Goal: Task Accomplishment & Management: Manage account settings

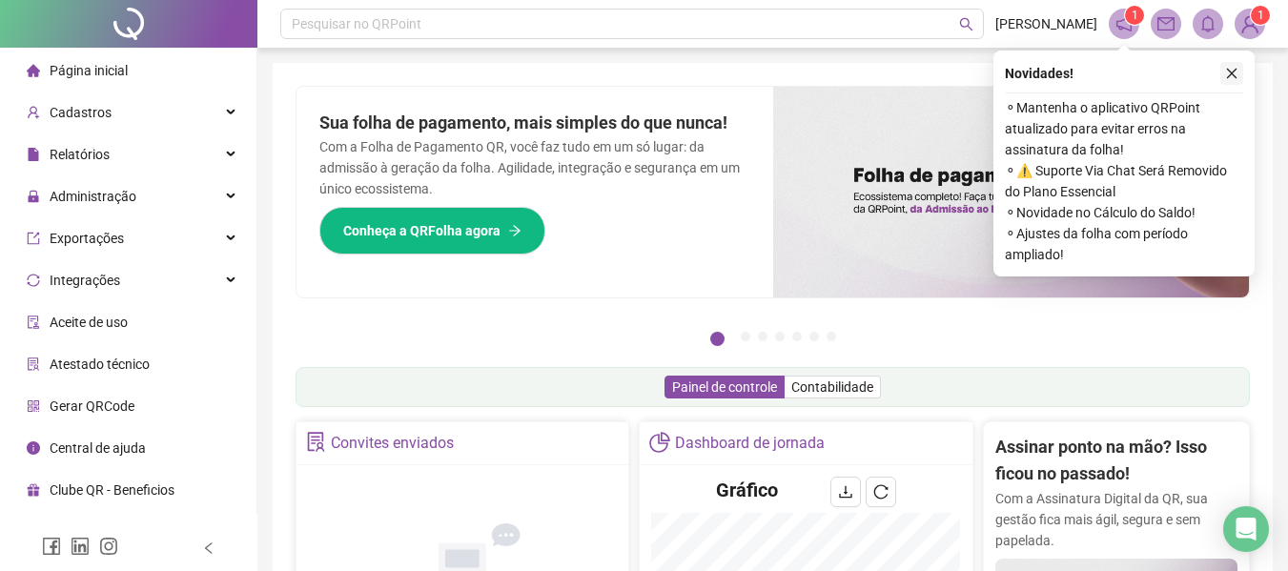
click at [1226, 71] on icon "close" at bounding box center [1231, 73] width 13 height 13
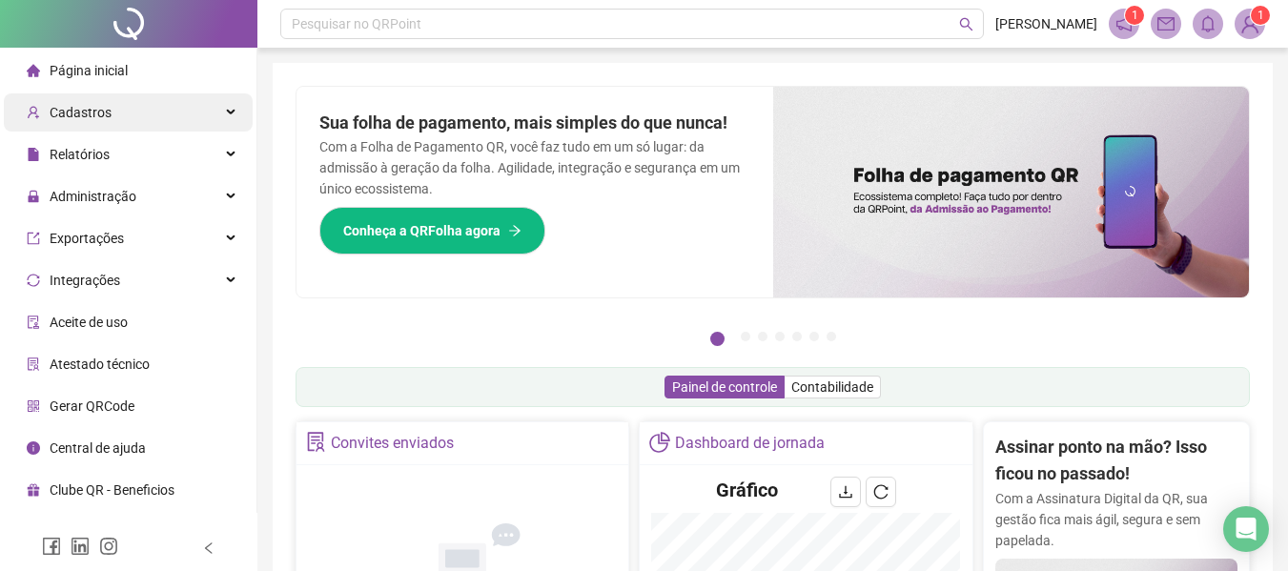
click at [95, 102] on span "Cadastros" at bounding box center [69, 112] width 85 height 38
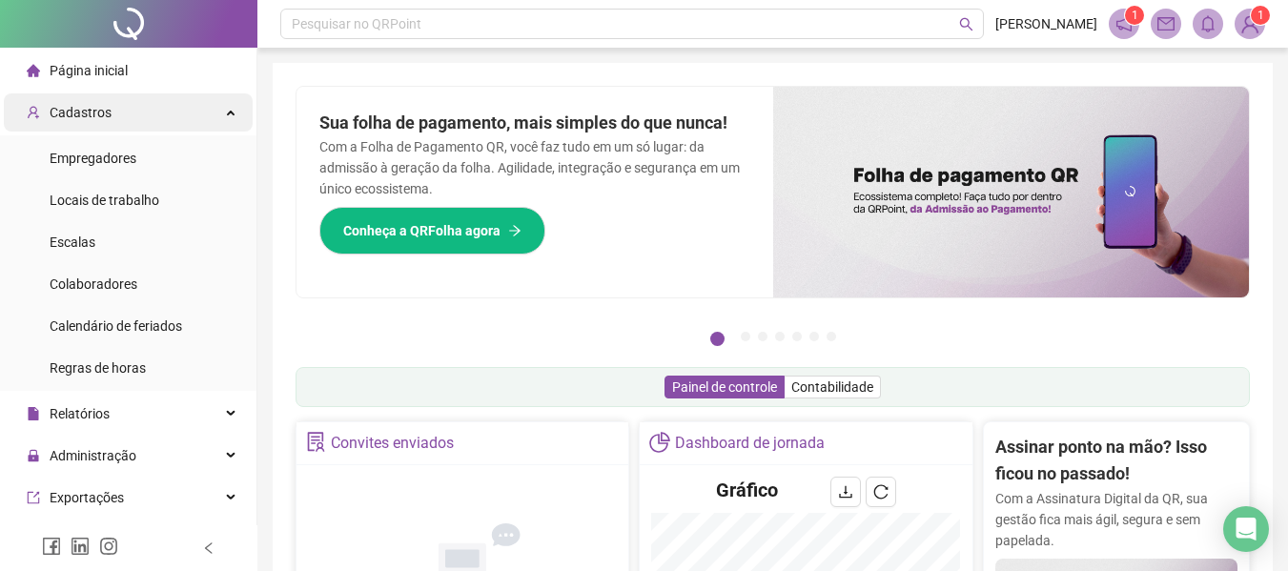
click at [79, 110] on span "Cadastros" at bounding box center [81, 112] width 62 height 15
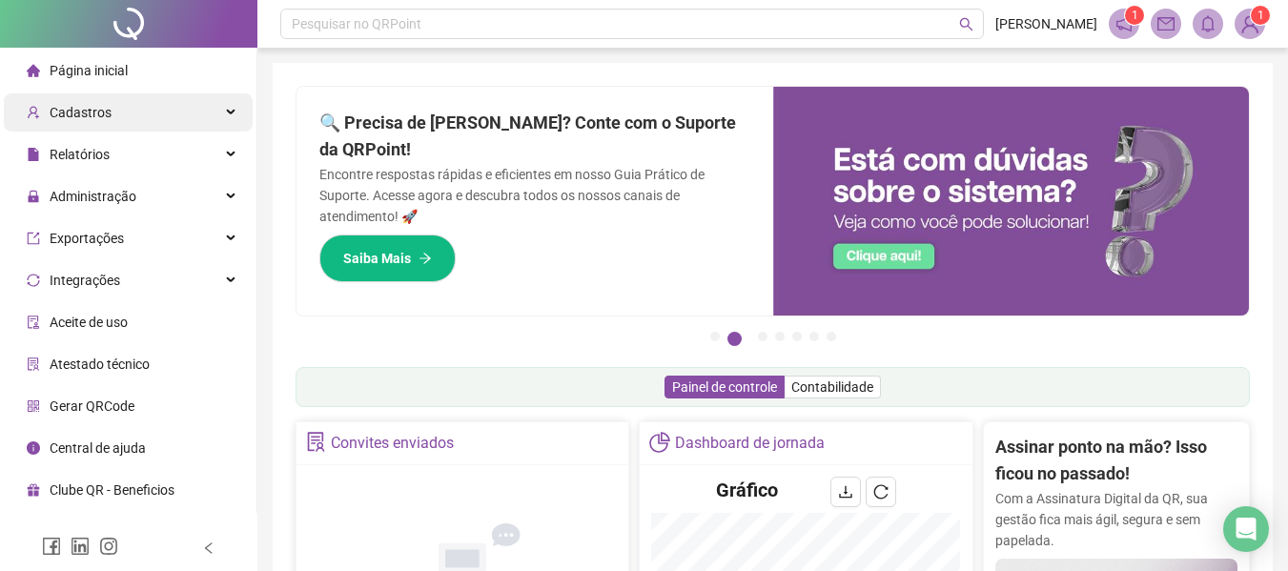
click at [81, 117] on span "Cadastros" at bounding box center [81, 112] width 62 height 15
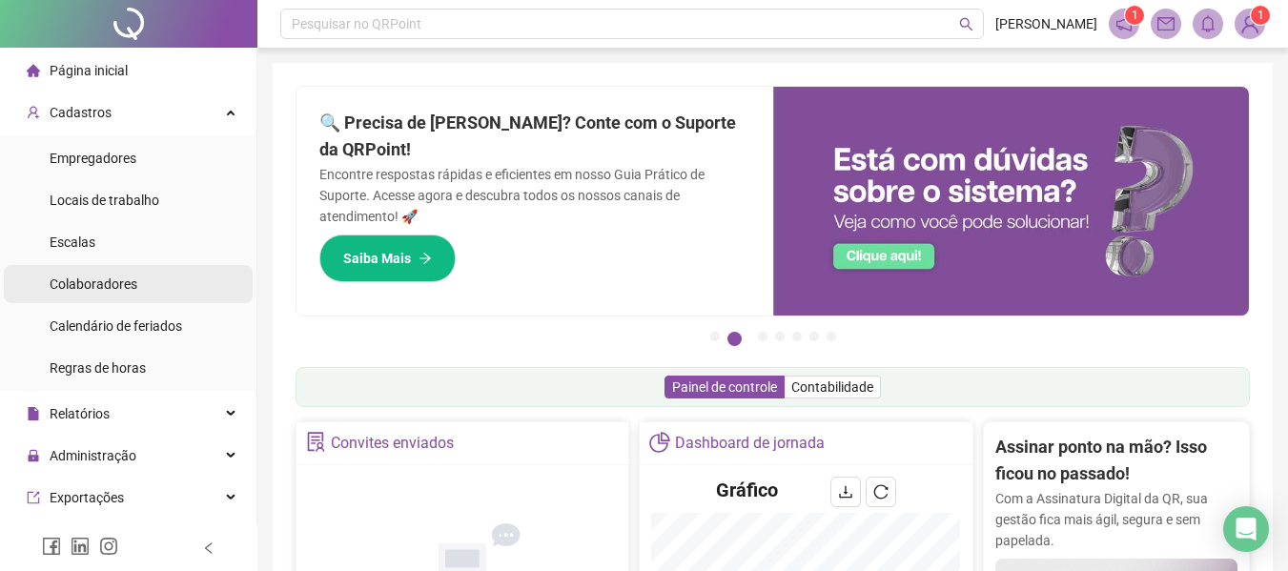
click at [104, 292] on span "Colaboradores" at bounding box center [94, 283] width 88 height 15
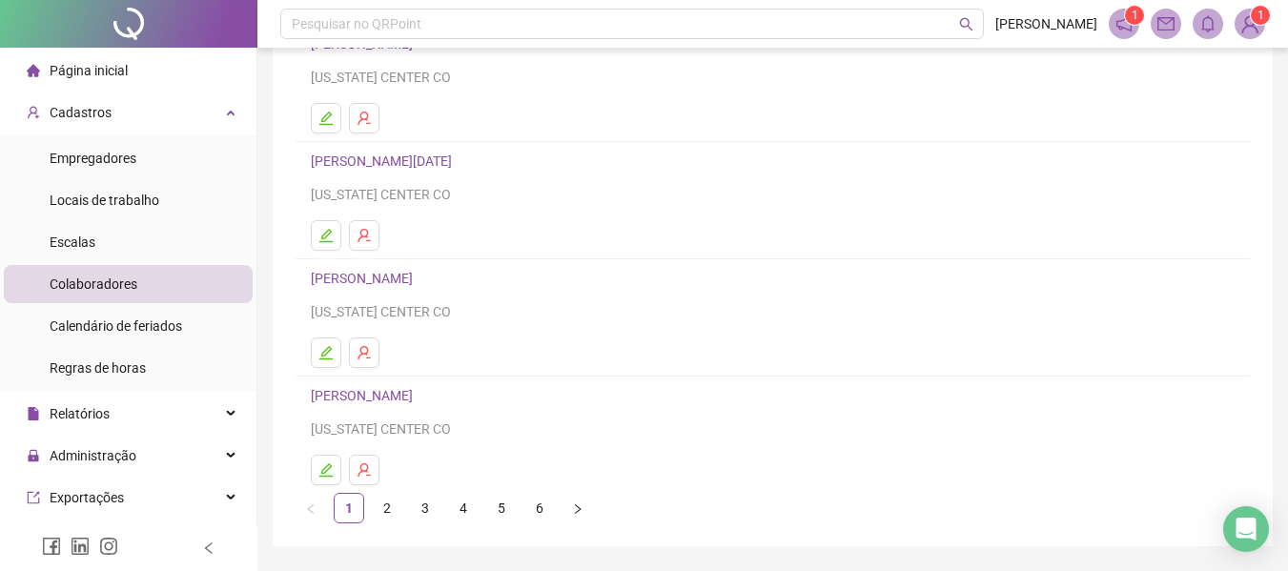
scroll to position [351, 0]
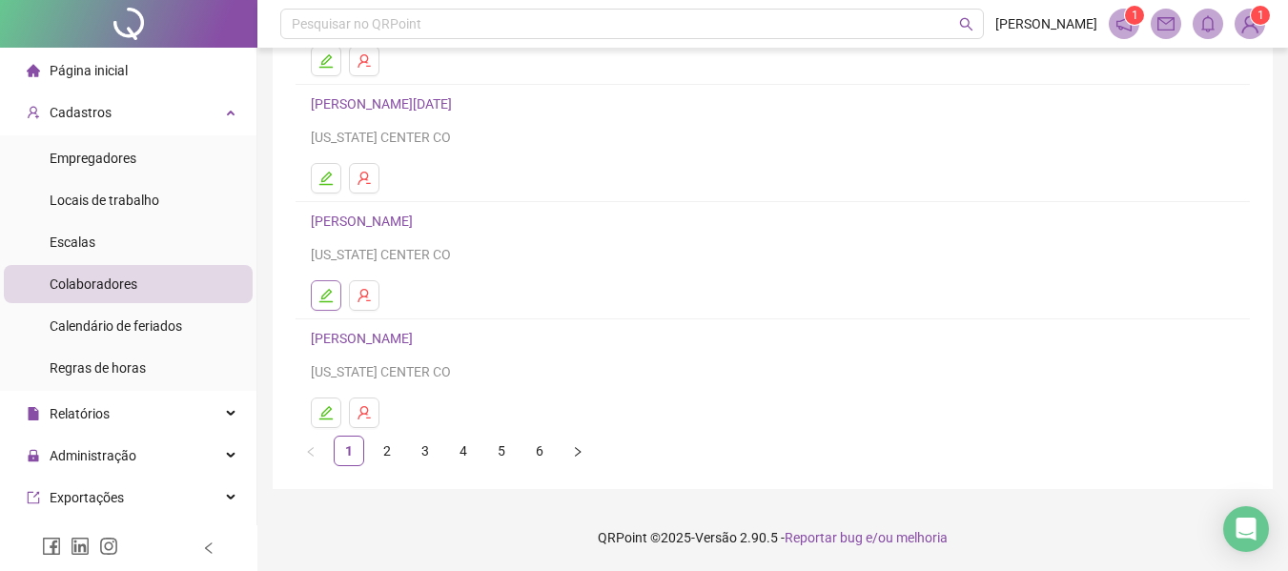
click at [331, 296] on icon "edit" at bounding box center [325, 295] width 15 height 15
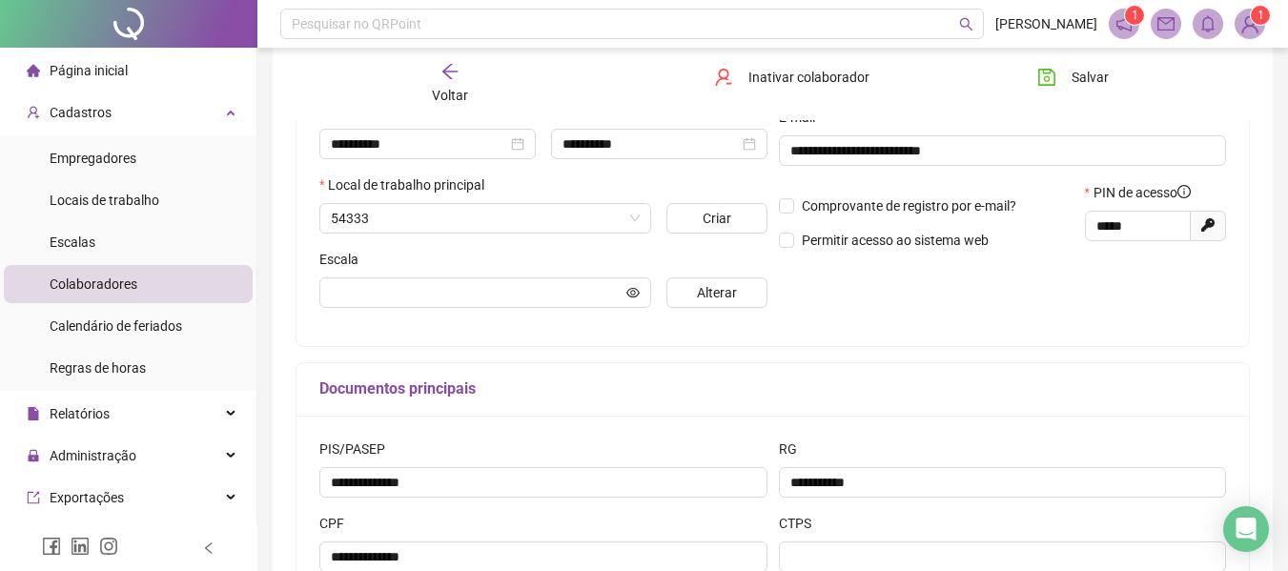
type input "**********"
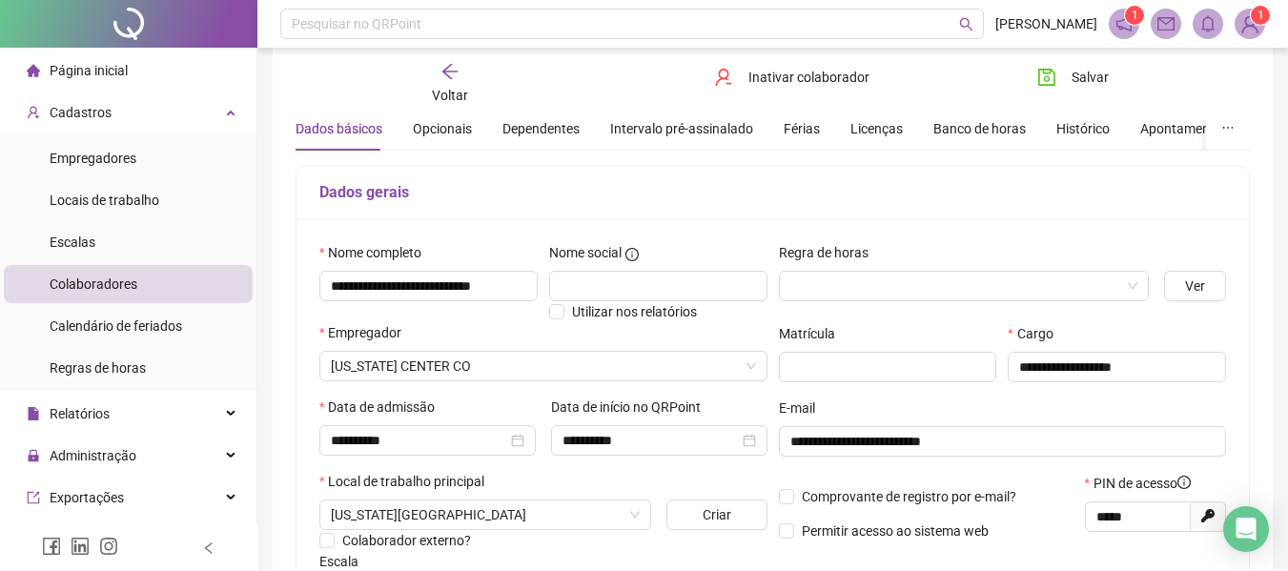
scroll to position [0, 0]
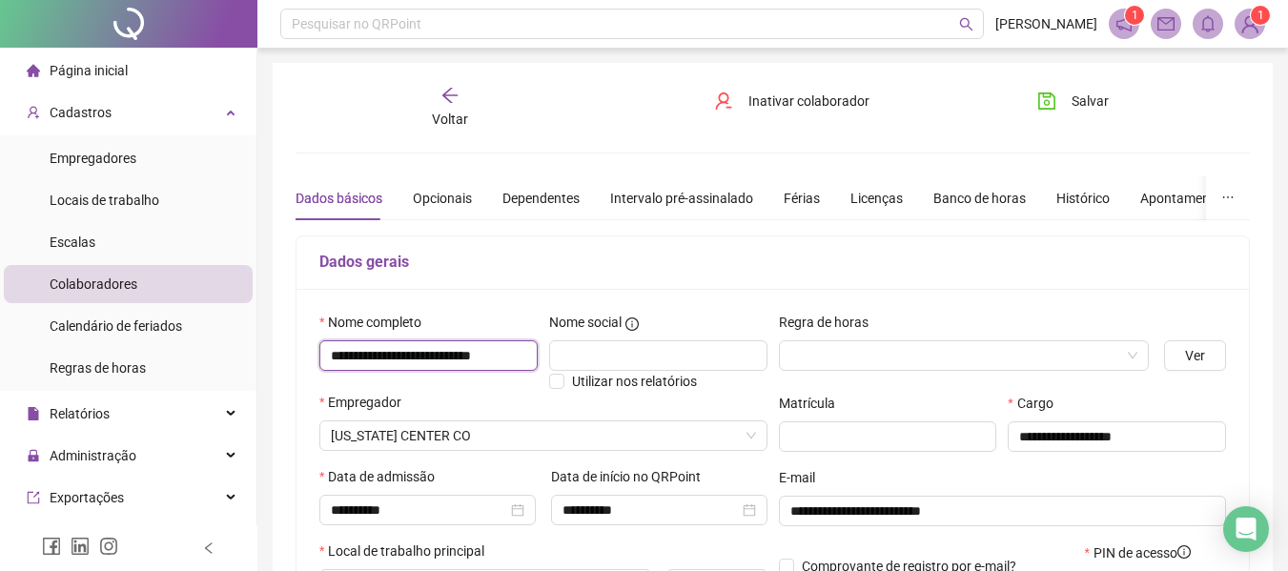
click at [336, 357] on input "**********" at bounding box center [428, 355] width 218 height 31
type input "**********"
click at [1087, 96] on span "Salvar" at bounding box center [1089, 101] width 37 height 21
click at [82, 71] on span "Página inicial" at bounding box center [89, 70] width 78 height 15
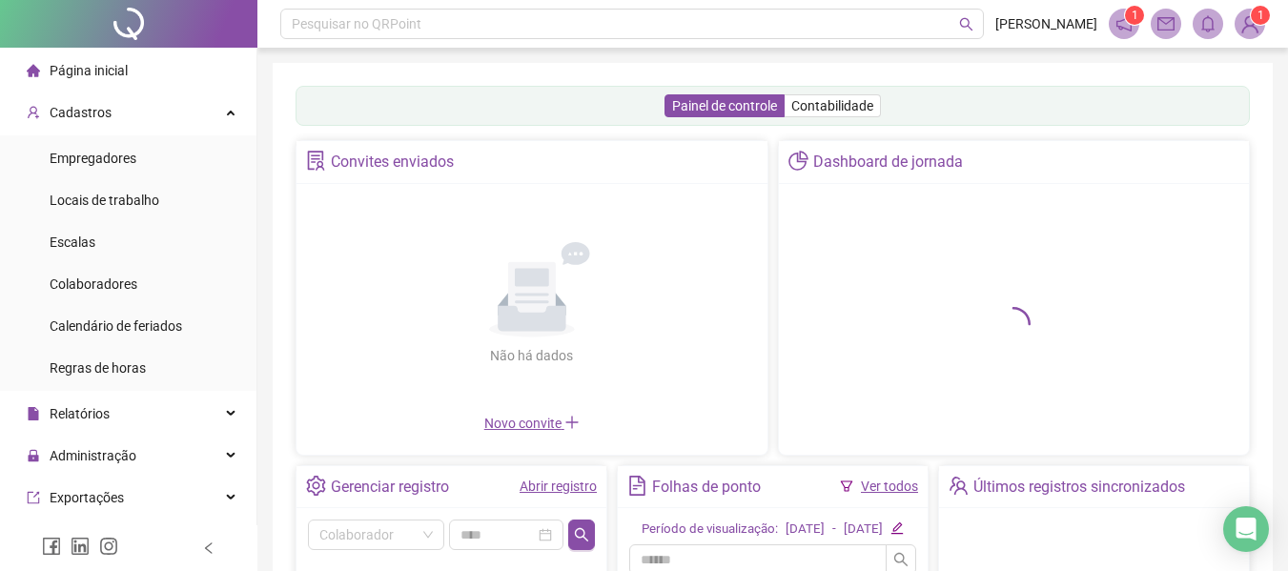
click at [886, 490] on link "Ver todos" at bounding box center [889, 486] width 57 height 15
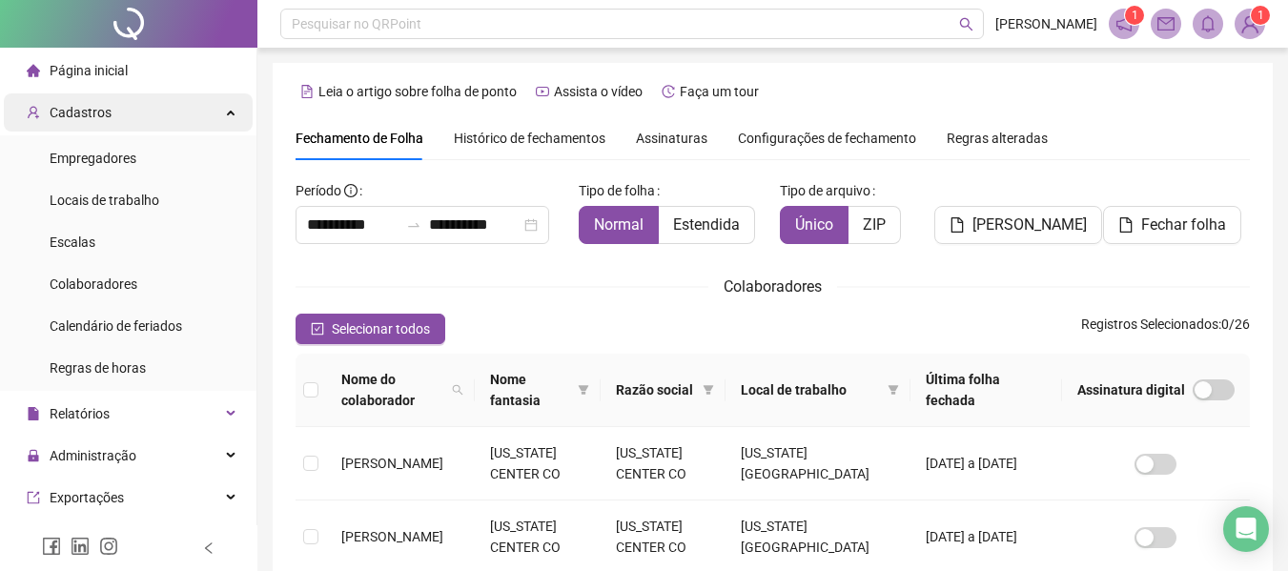
click at [92, 113] on span "Cadastros" at bounding box center [81, 112] width 62 height 15
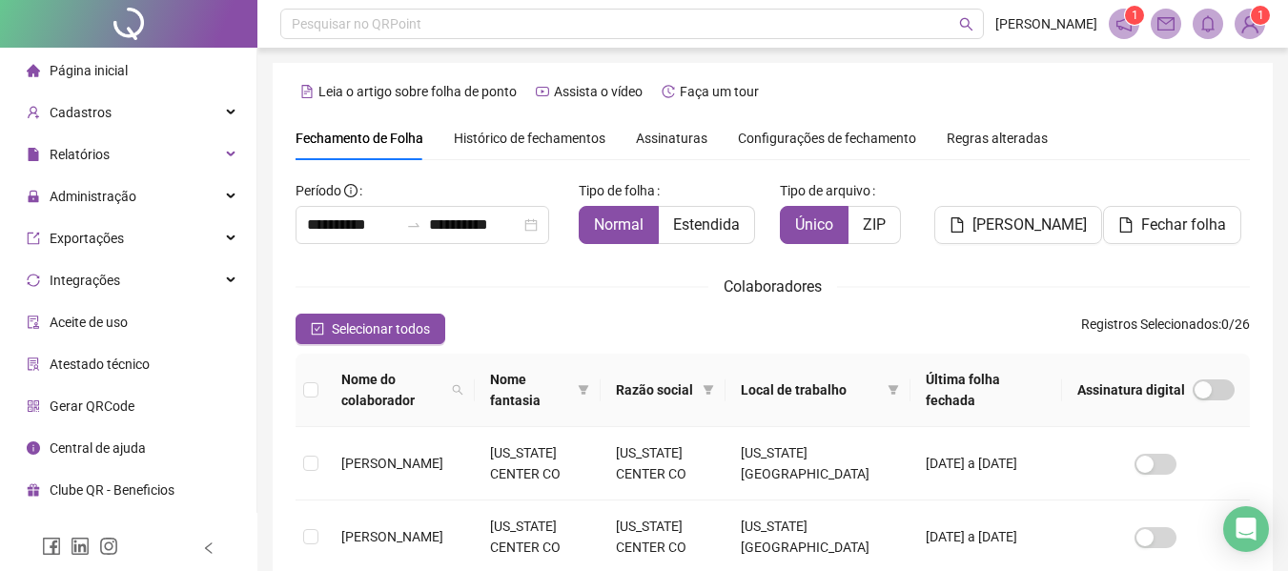
click at [74, 78] on span "Página inicial" at bounding box center [89, 70] width 78 height 15
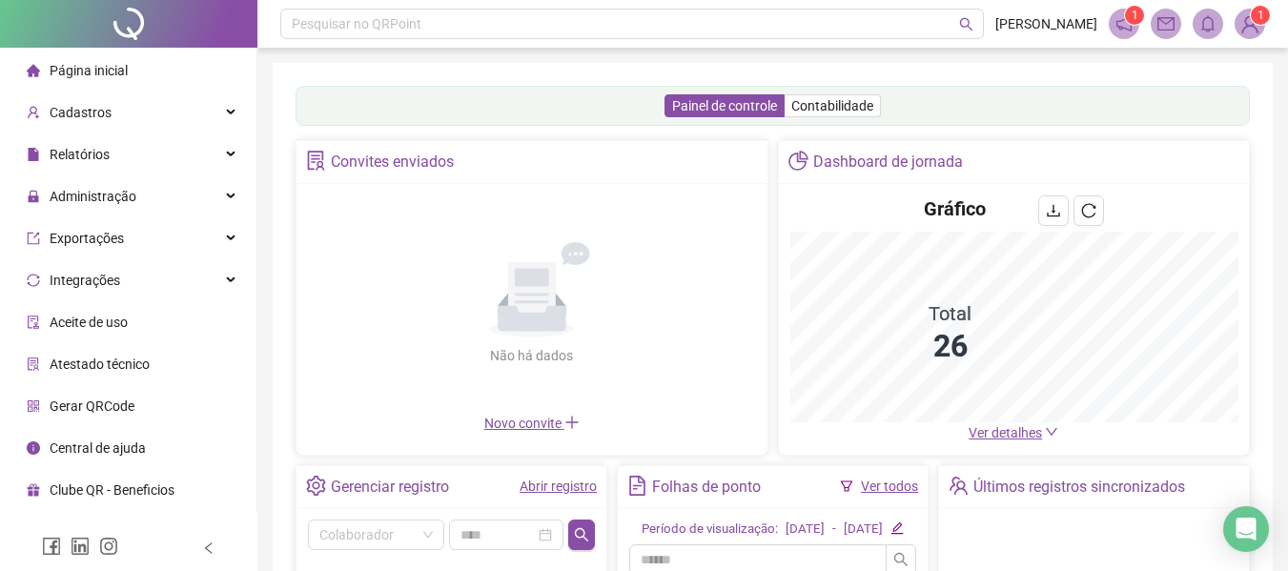
click at [563, 488] on link "Abrir registro" at bounding box center [558, 486] width 77 height 15
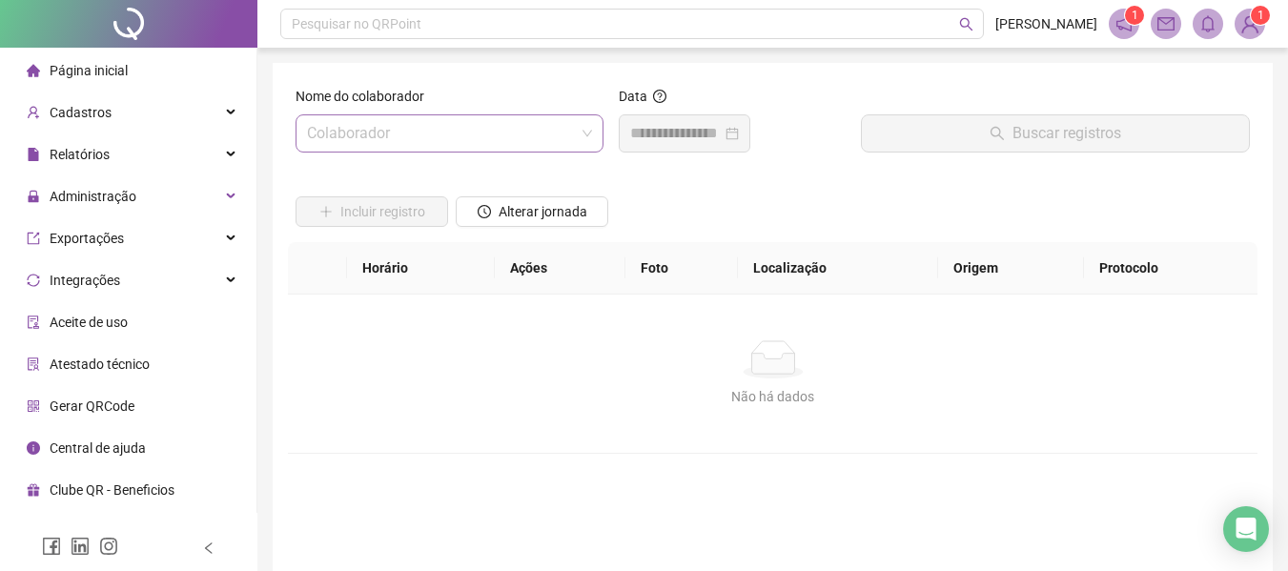
drag, startPoint x: 397, startPoint y: 141, endPoint x: 381, endPoint y: 152, distance: 19.3
click at [396, 140] on input "search" at bounding box center [441, 133] width 268 height 36
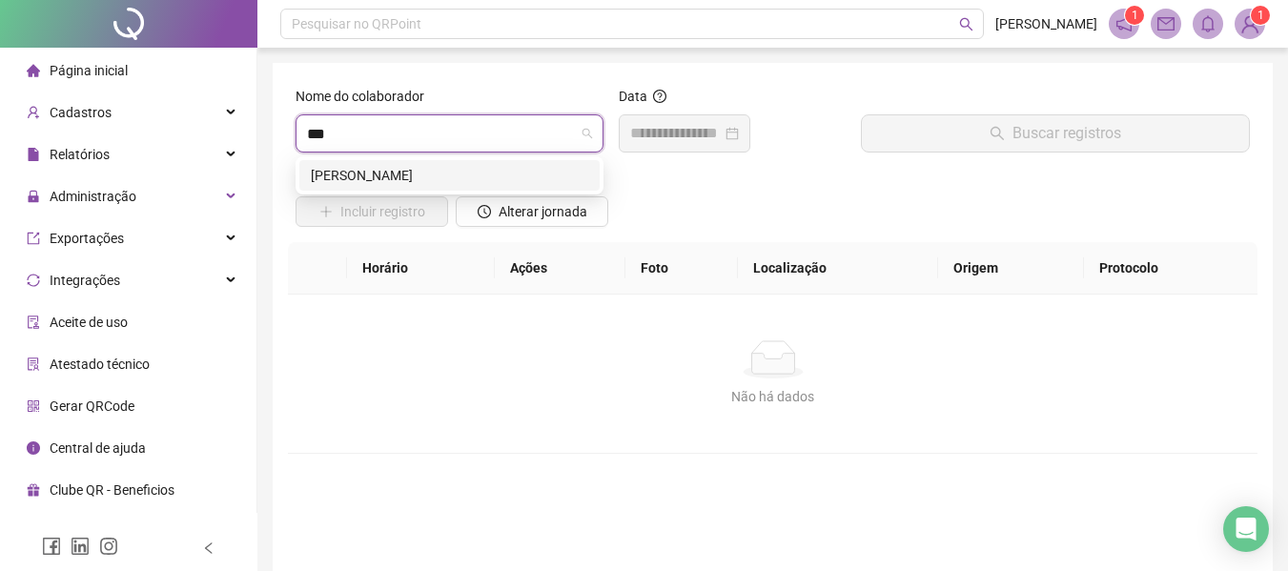
type input "****"
click at [410, 176] on div "GABRIEL VITURINO VIEIRA GOMES" at bounding box center [449, 175] width 277 height 21
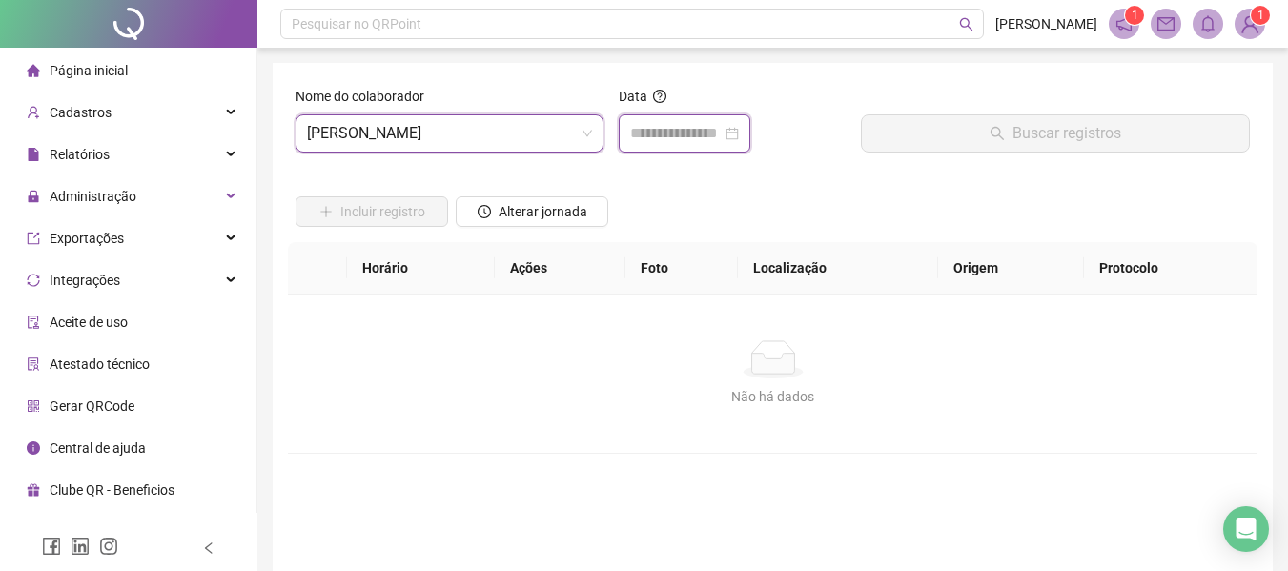
click at [659, 137] on input at bounding box center [676, 133] width 92 height 23
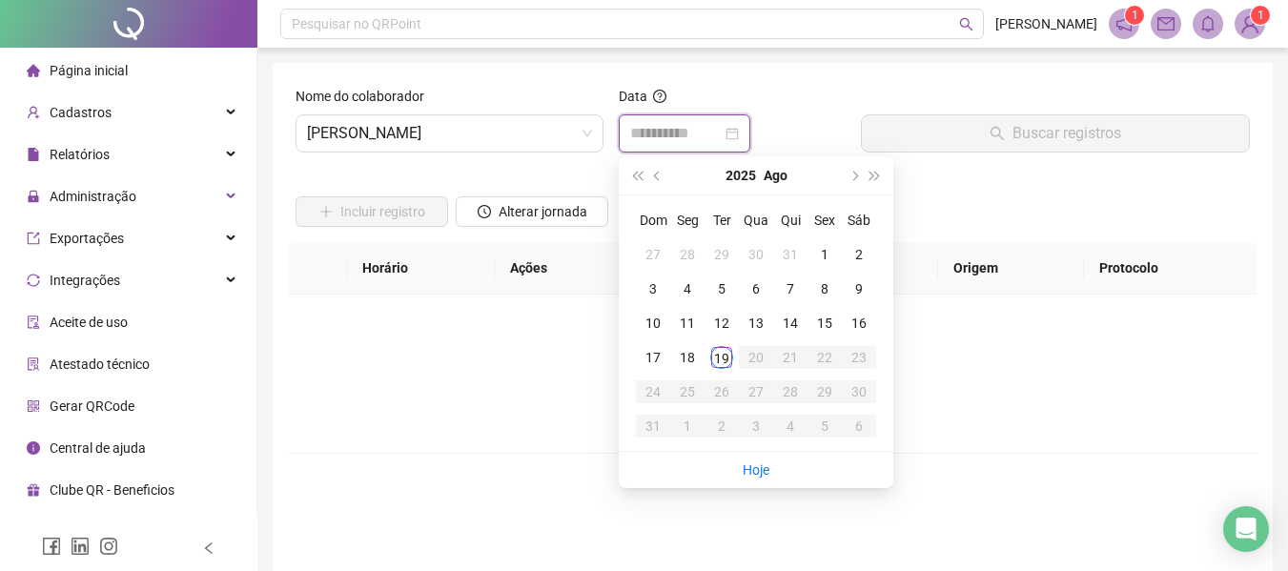
type input "**********"
click at [724, 365] on div "19" at bounding box center [721, 357] width 23 height 23
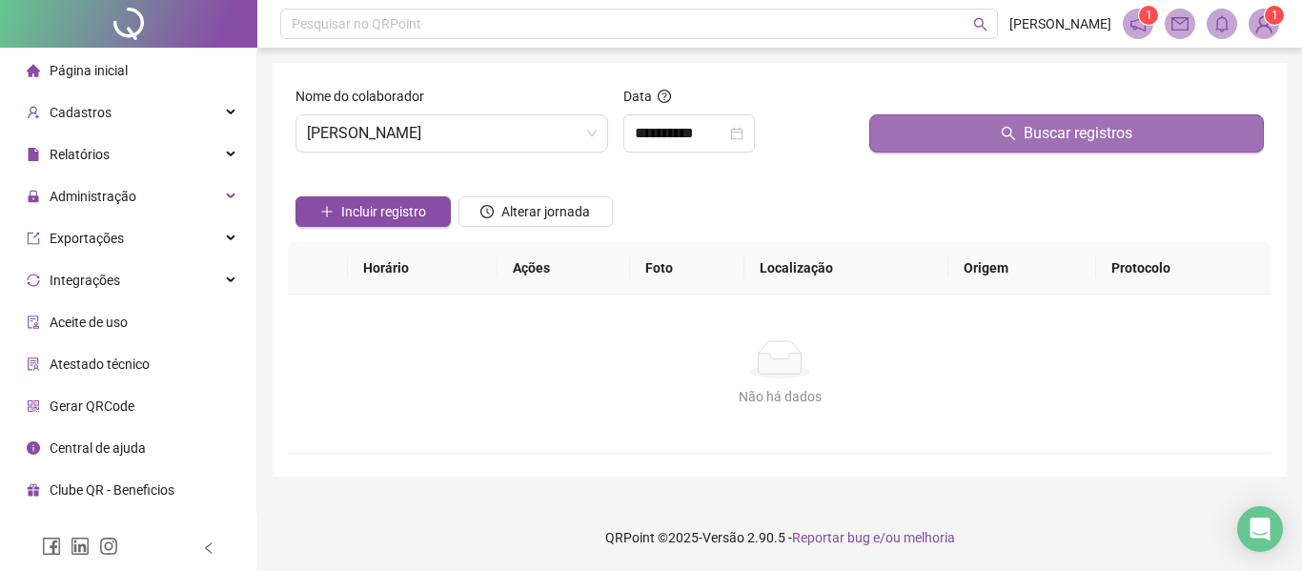
click at [1066, 142] on span "Buscar registros" at bounding box center [1078, 133] width 109 height 23
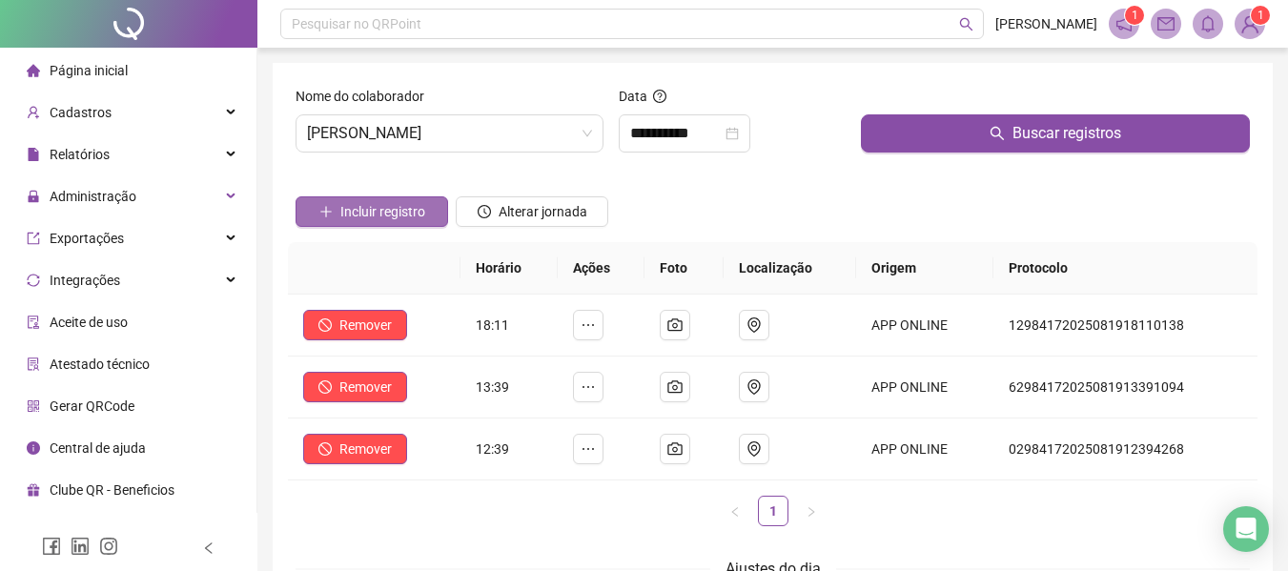
click at [365, 206] on span "Incluir registro" at bounding box center [382, 211] width 85 height 21
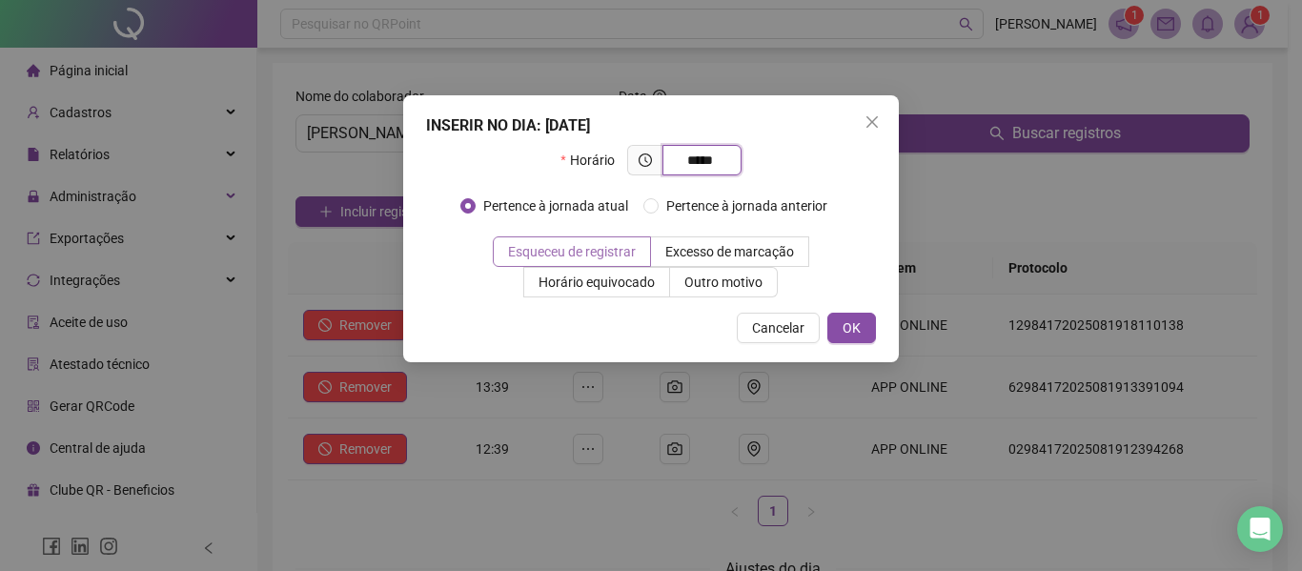
type input "*****"
click at [602, 250] on span "Esqueceu de registrar" at bounding box center [572, 251] width 128 height 15
click at [739, 287] on span "Outro motivo" at bounding box center [723, 282] width 78 height 15
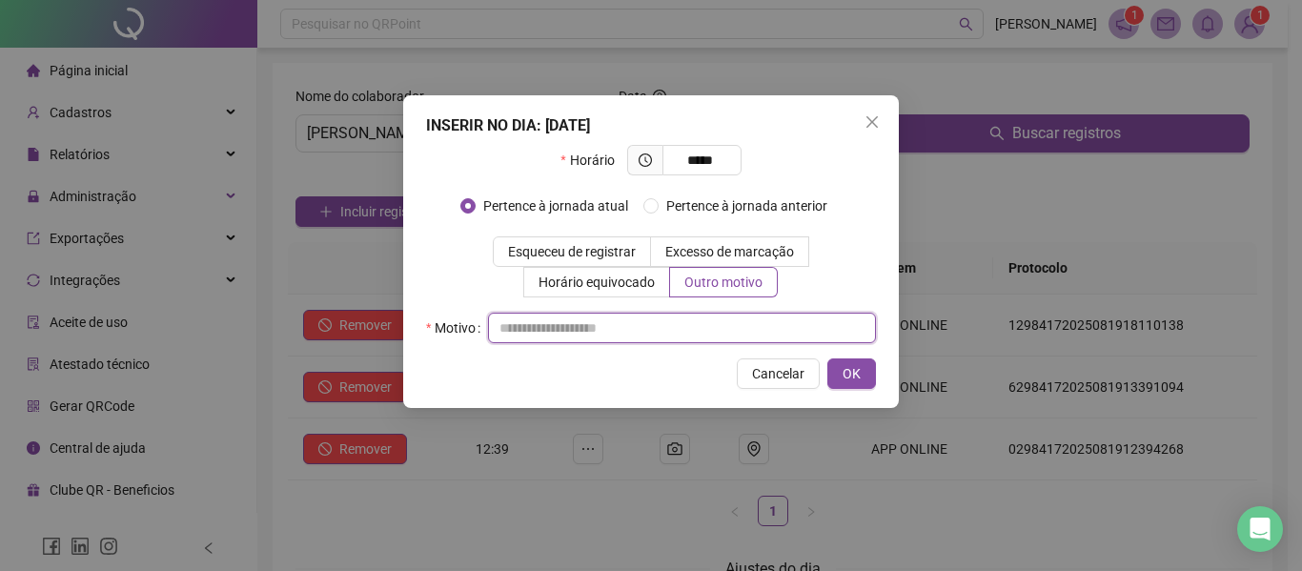
click at [534, 339] on input "text" at bounding box center [682, 328] width 388 height 31
type input "**********"
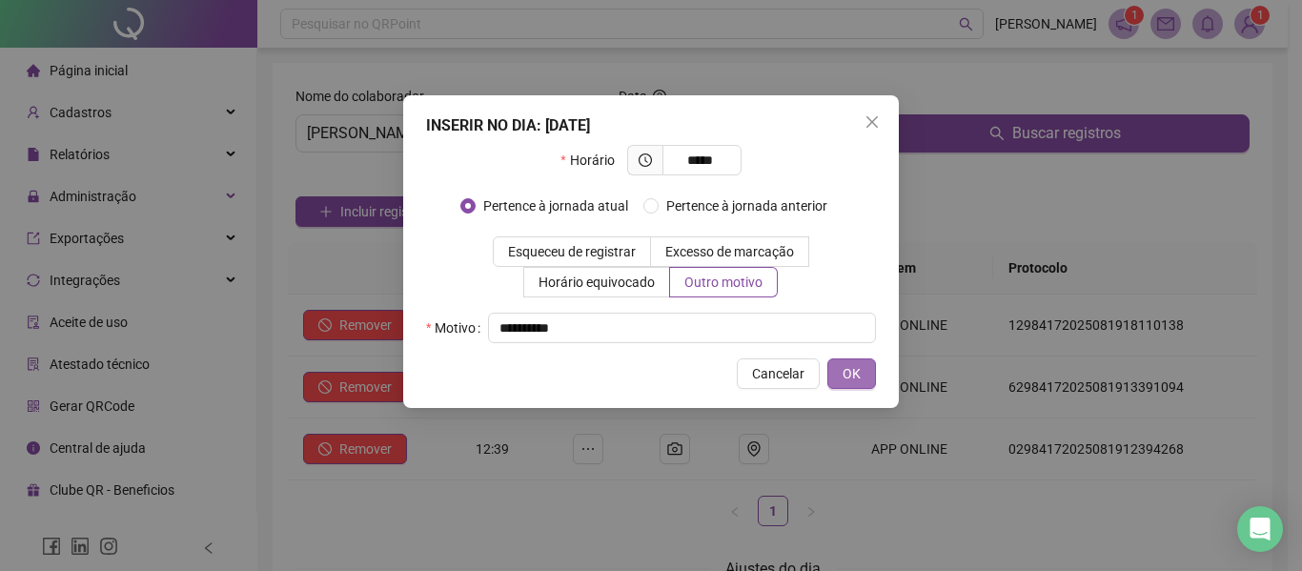
click at [836, 380] on button "OK" at bounding box center [851, 373] width 49 height 31
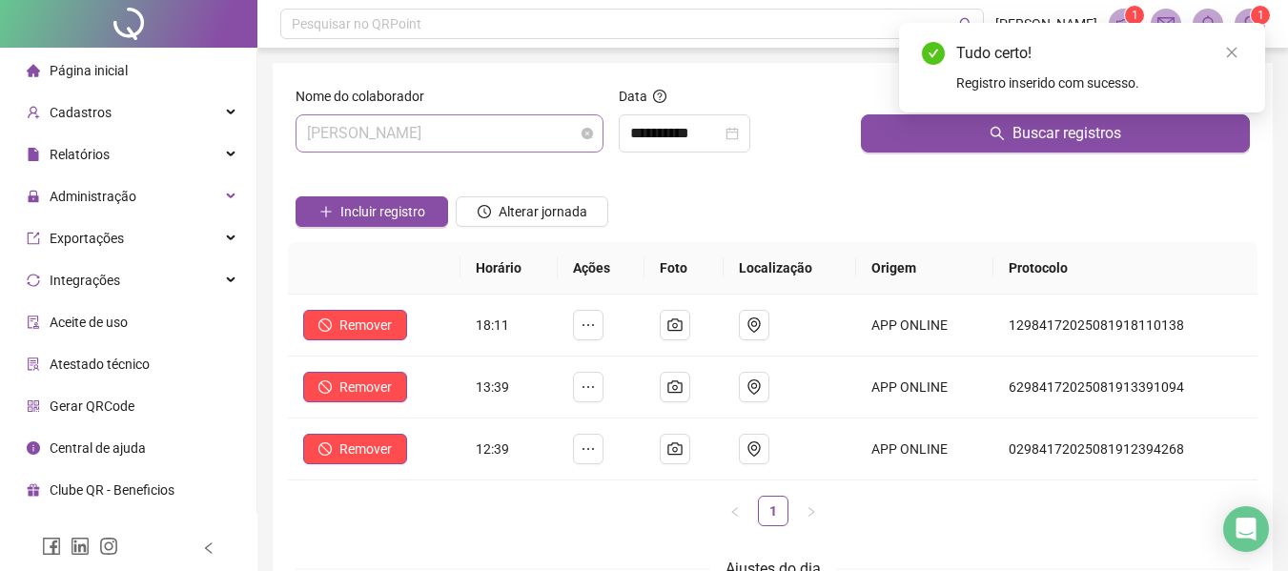
click at [398, 136] on span "GABRIEL VITURINO VIEIRA GOMES" at bounding box center [449, 133] width 285 height 36
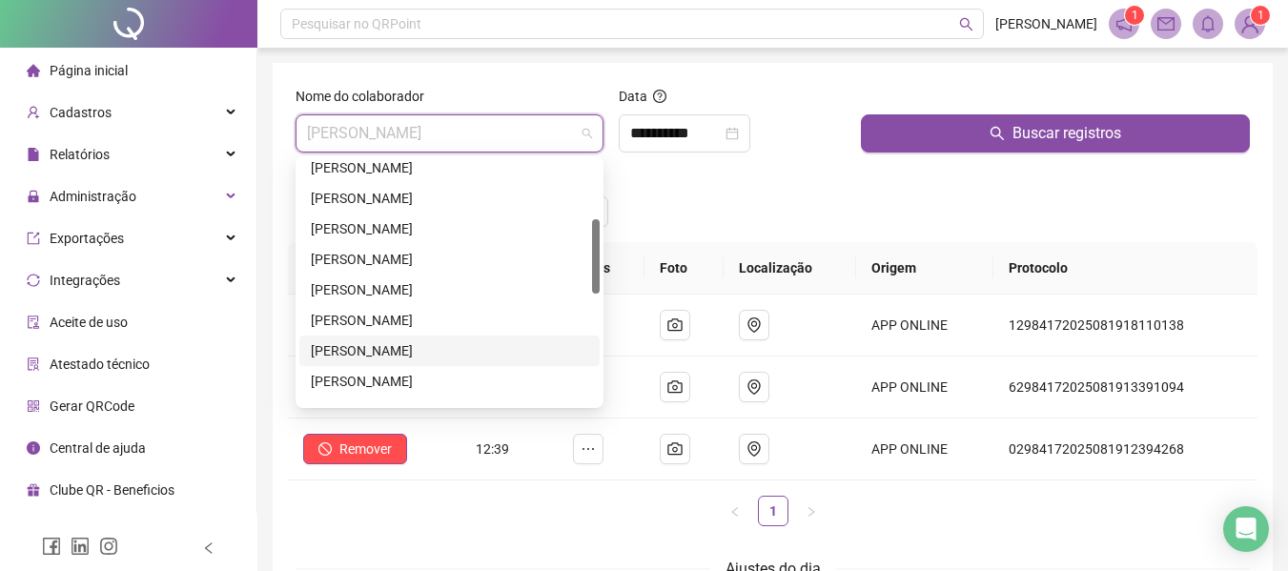
scroll to position [381, 0]
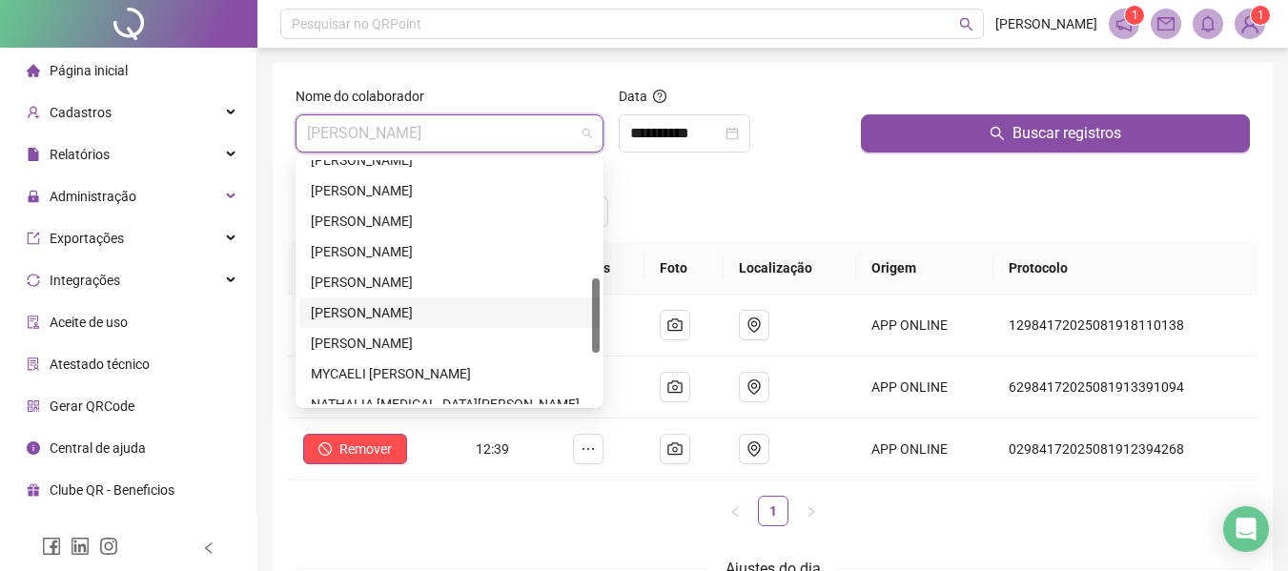
click at [368, 311] on div "[PERSON_NAME] [PERSON_NAME]" at bounding box center [449, 312] width 277 height 21
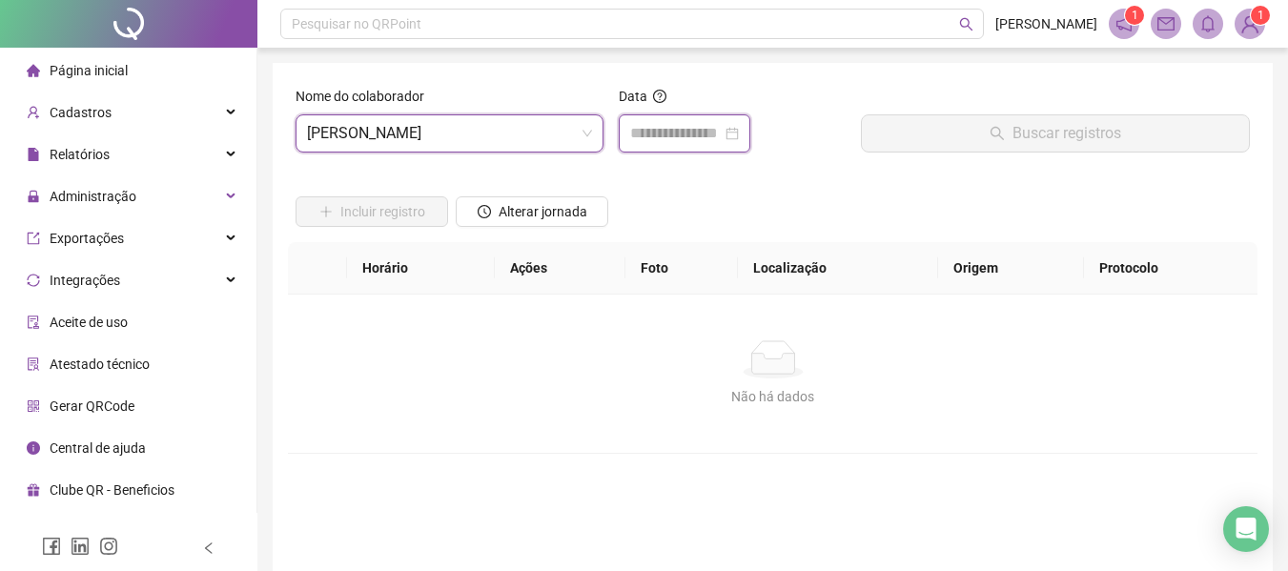
click at [665, 125] on input at bounding box center [676, 133] width 92 height 23
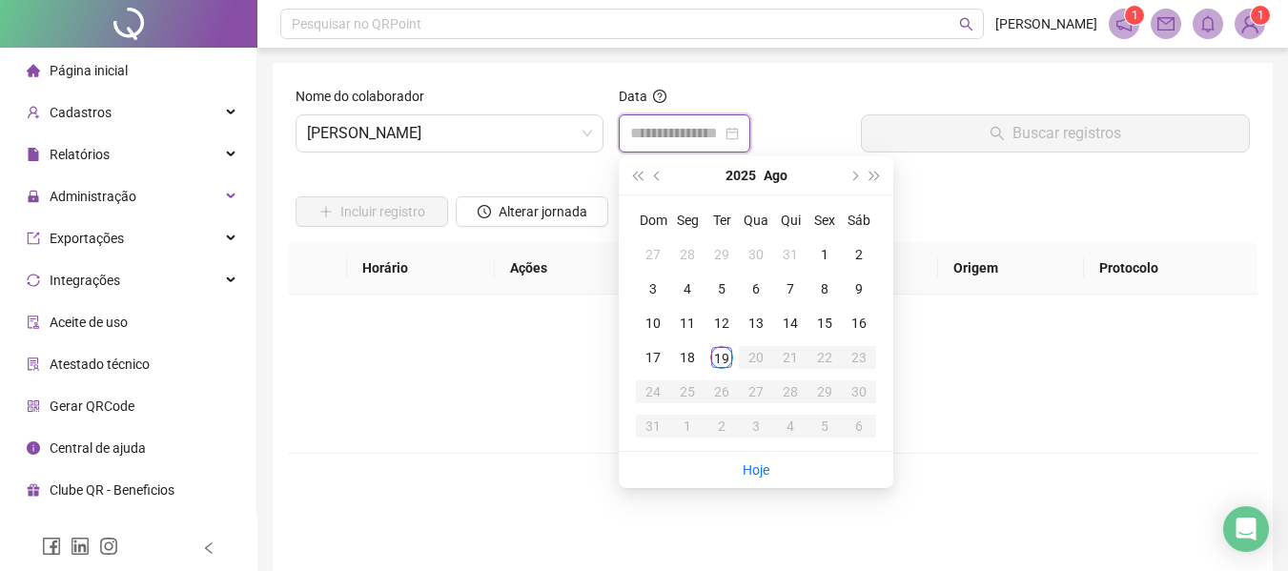
type input "**********"
click at [715, 356] on div "19" at bounding box center [721, 357] width 23 height 23
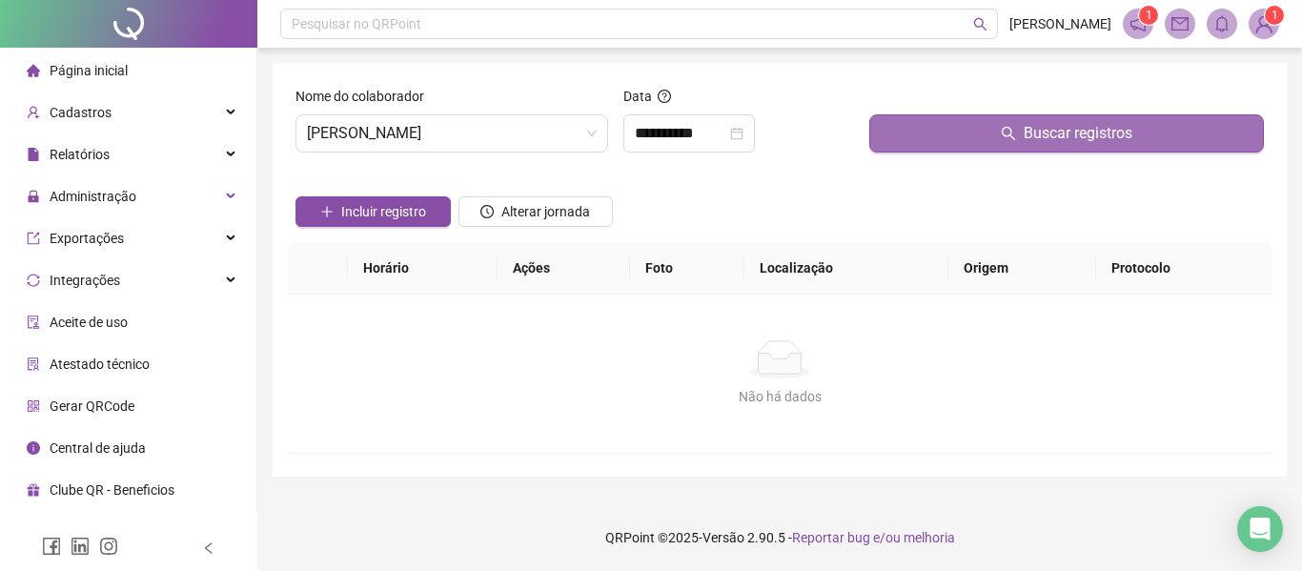
click at [1101, 127] on span "Buscar registros" at bounding box center [1078, 133] width 109 height 23
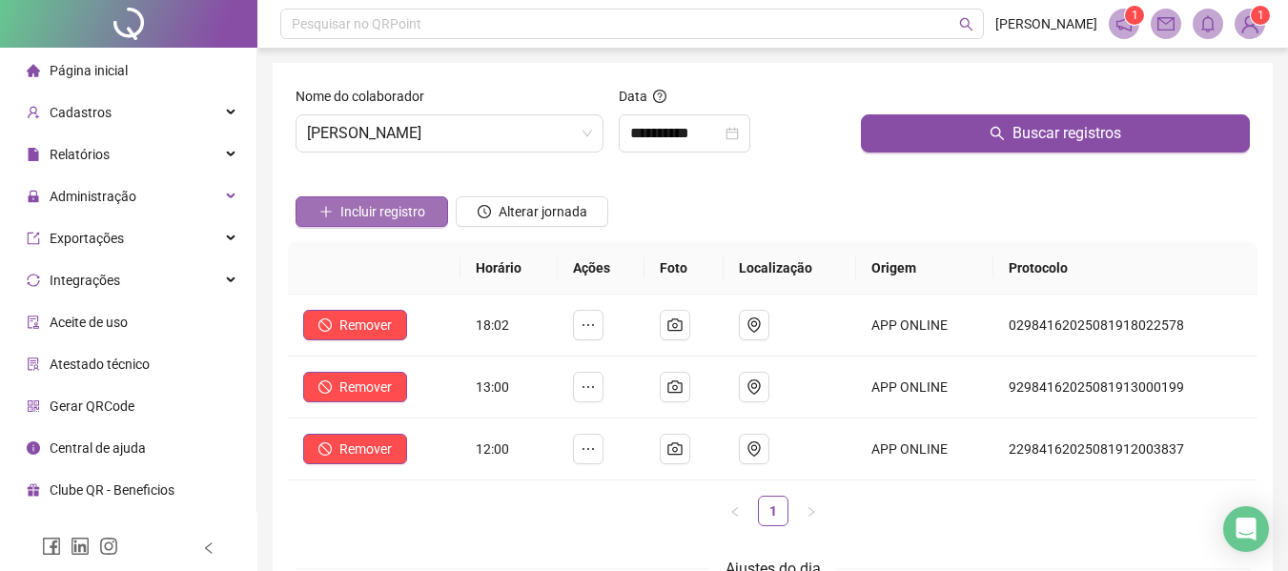
click at [383, 203] on span "Incluir registro" at bounding box center [382, 211] width 85 height 21
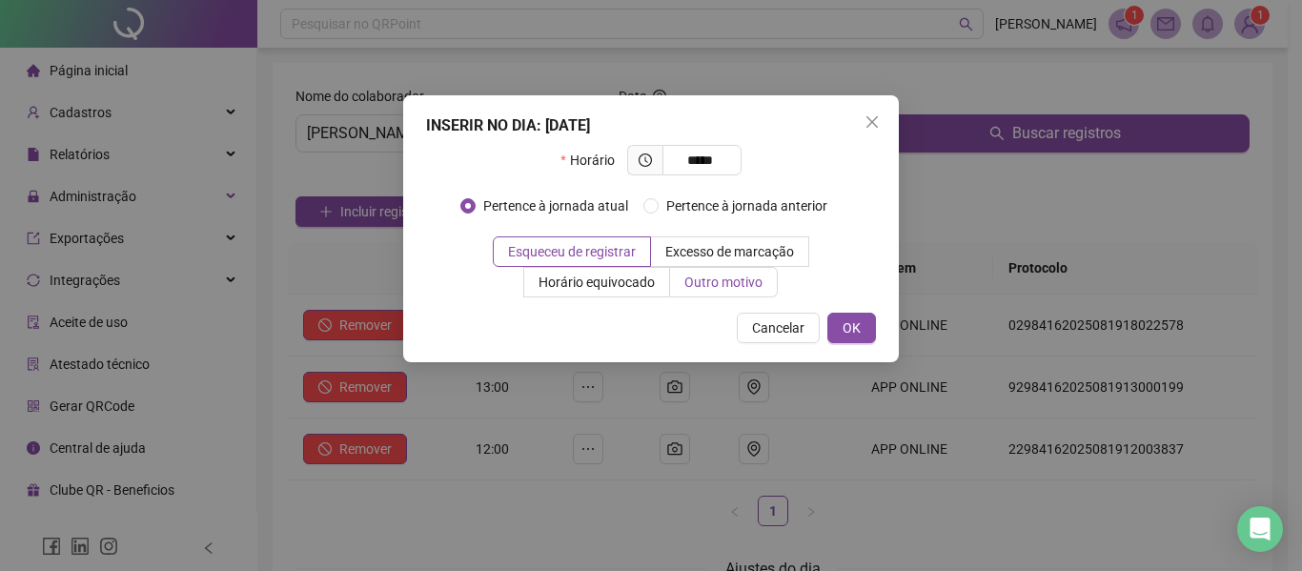
type input "*****"
click at [726, 283] on span "Outro motivo" at bounding box center [723, 282] width 78 height 15
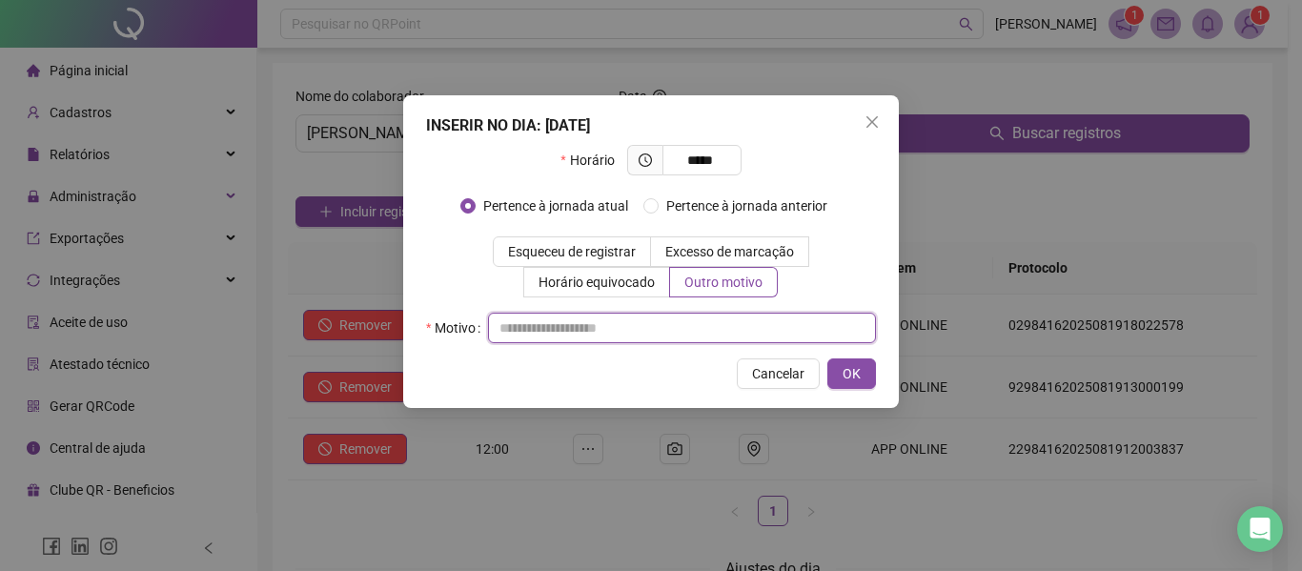
click at [646, 338] on input "text" at bounding box center [682, 328] width 388 height 31
type input "**********"
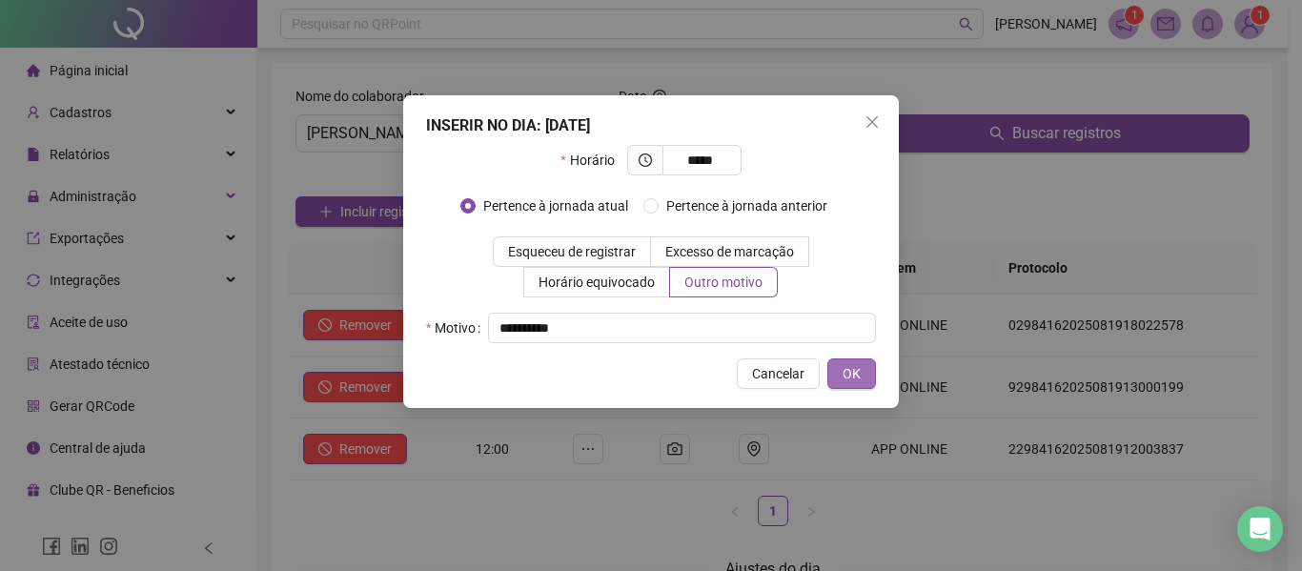
click at [847, 371] on span "OK" at bounding box center [852, 373] width 18 height 21
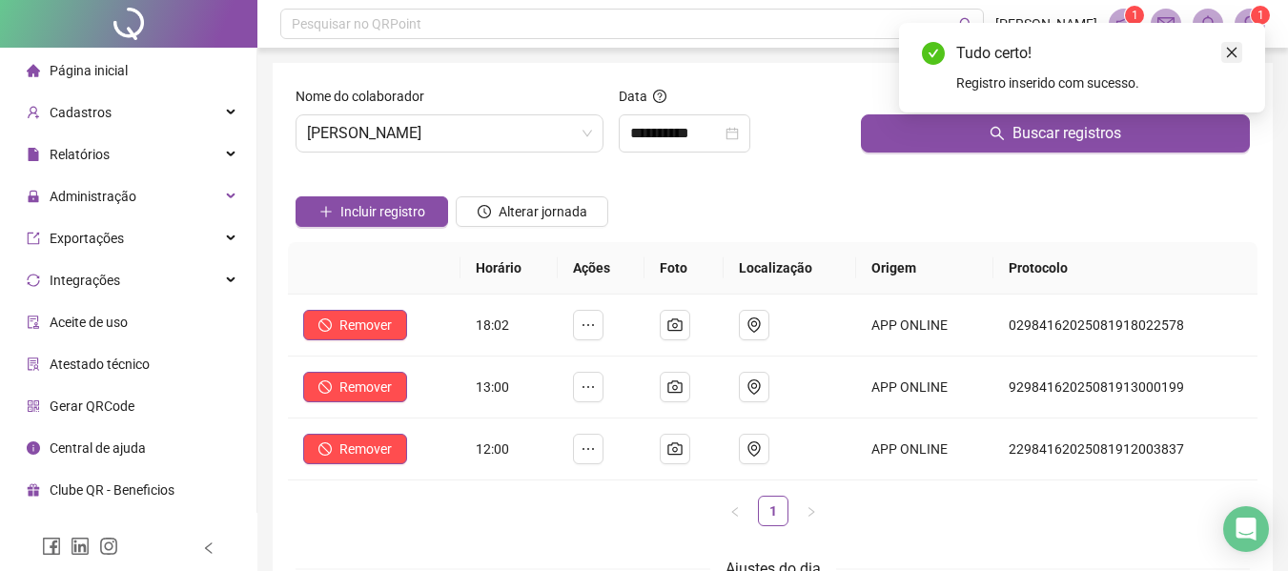
click at [1233, 50] on icon "close" at bounding box center [1231, 52] width 13 height 13
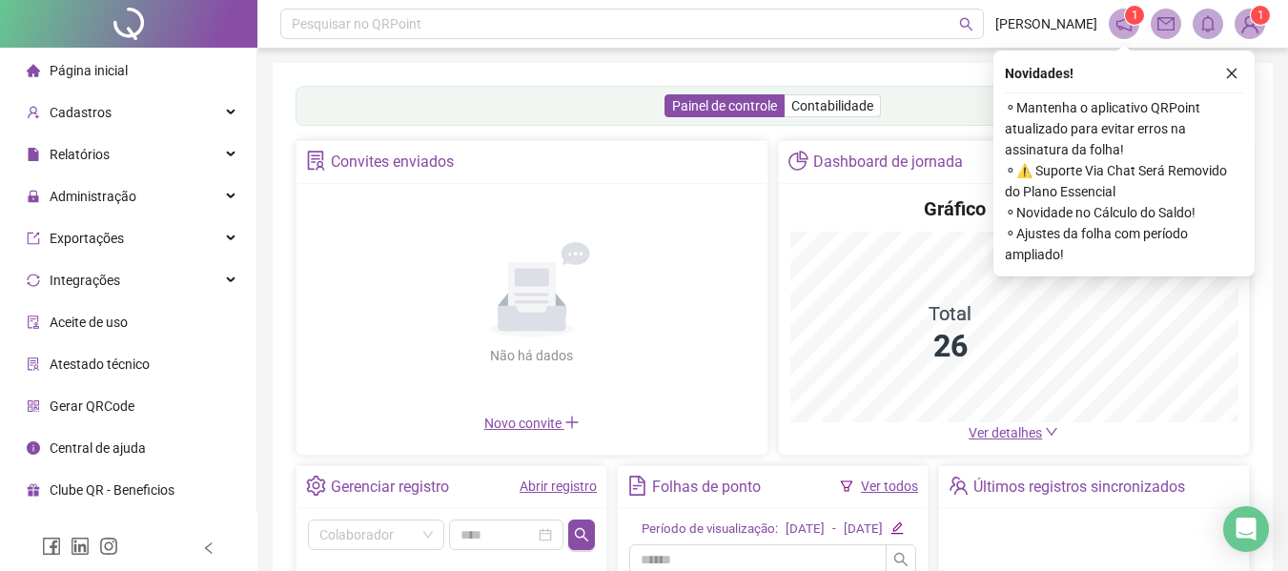
click at [1227, 74] on icon "close" at bounding box center [1231, 73] width 13 height 13
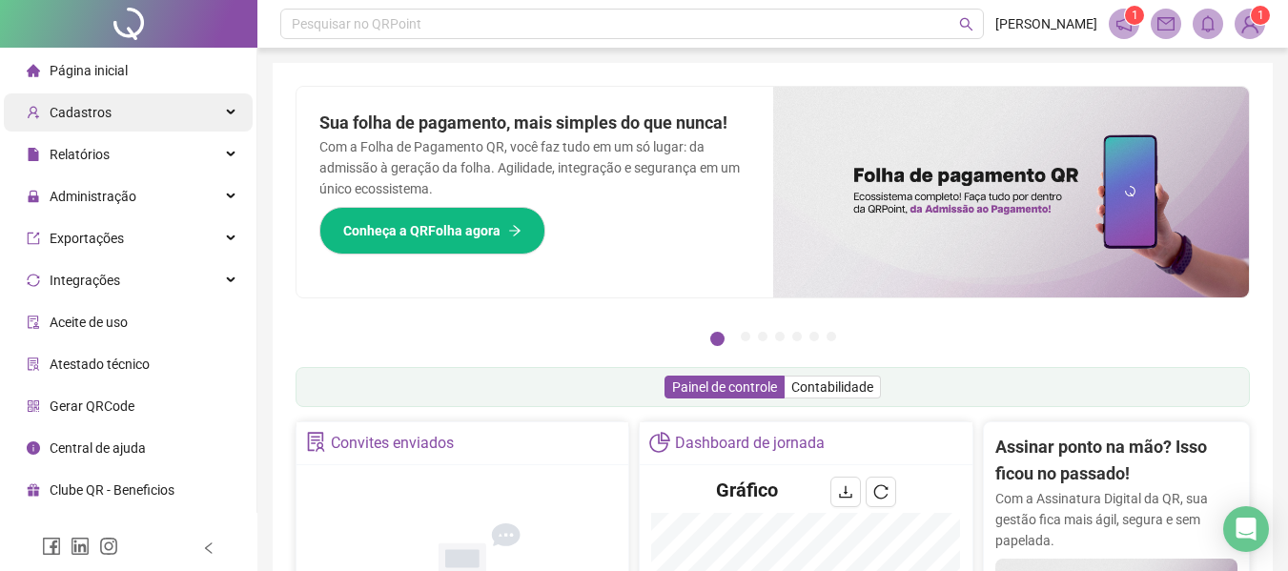
click at [93, 112] on span "Cadastros" at bounding box center [81, 112] width 62 height 15
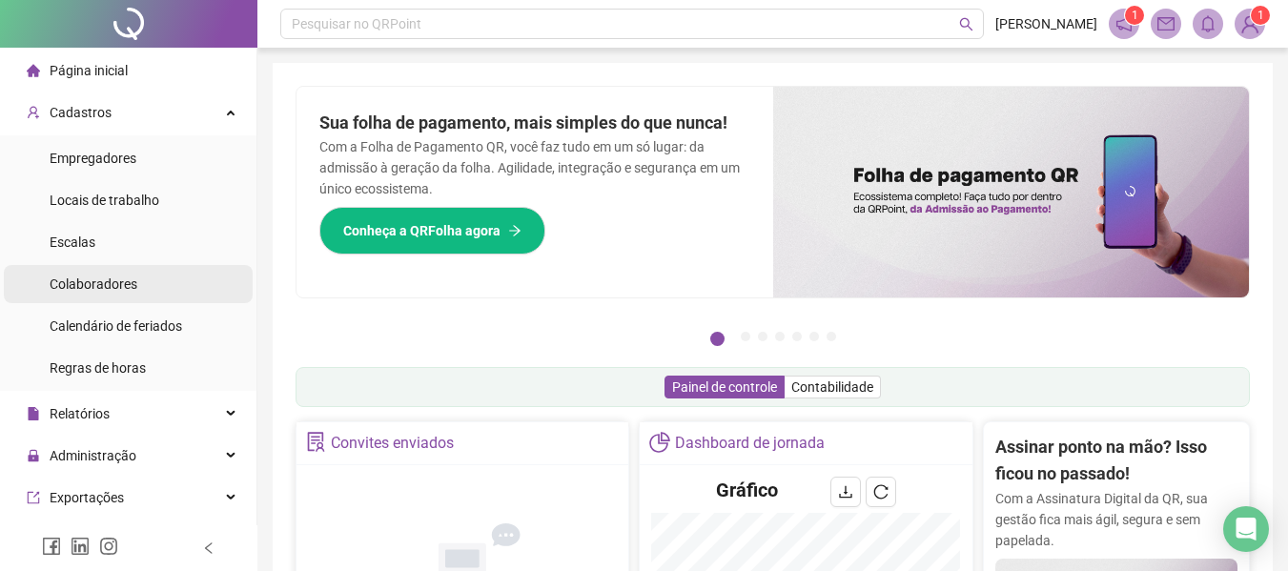
click at [92, 286] on span "Colaboradores" at bounding box center [94, 283] width 88 height 15
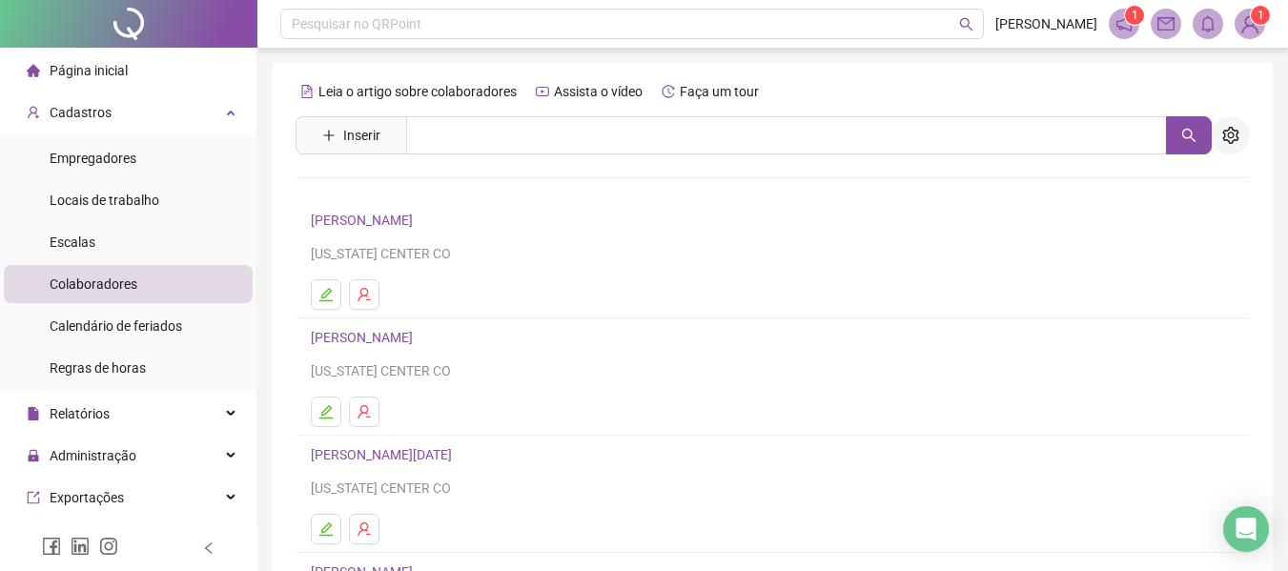
click at [1233, 131] on icon "setting" at bounding box center [1230, 135] width 17 height 17
click at [394, 216] on link "AGNALDO DE SOUSA JUNIOR Inativo" at bounding box center [394, 220] width 166 height 15
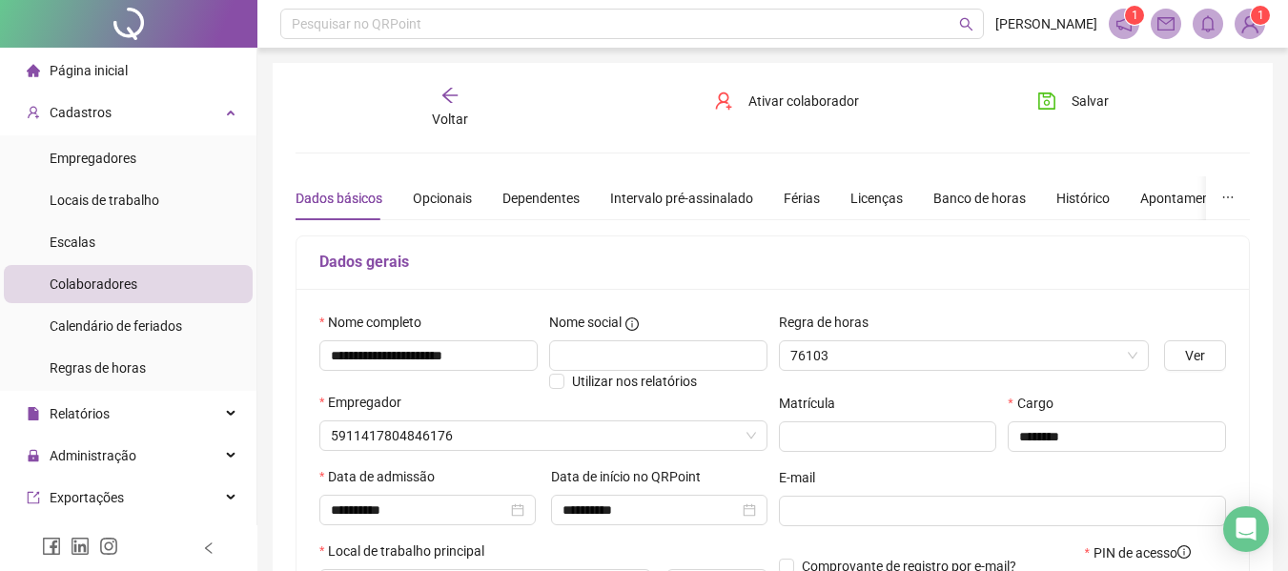
type input "**********"
click at [442, 86] on icon "arrow-left" at bounding box center [449, 95] width 19 height 19
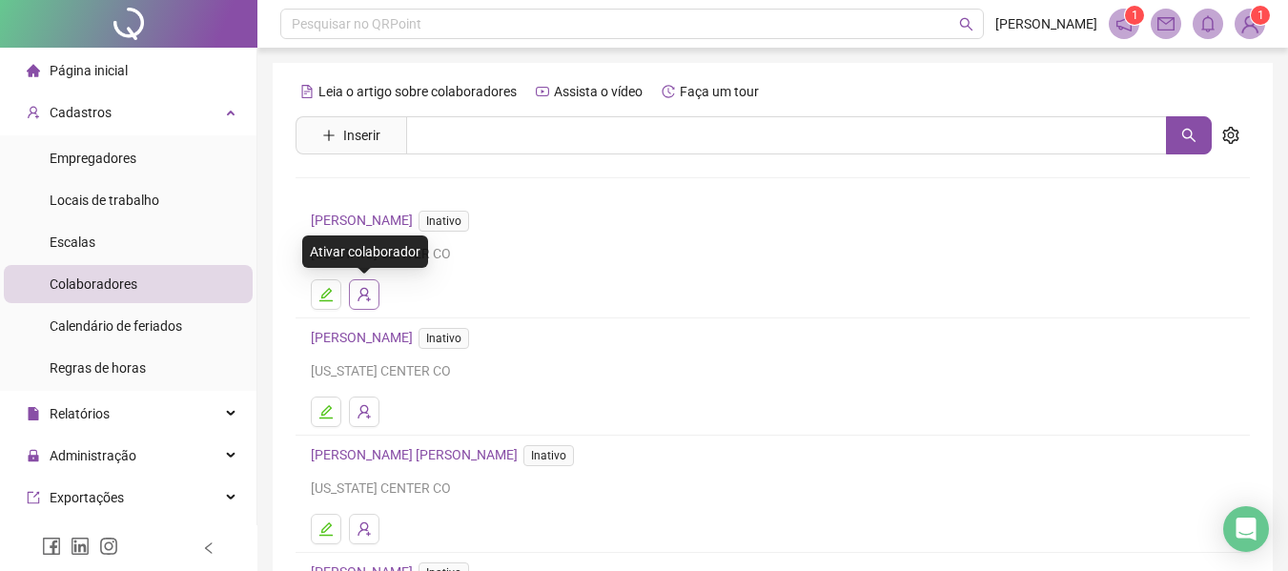
click at [371, 293] on icon "user-add" at bounding box center [364, 294] width 15 height 15
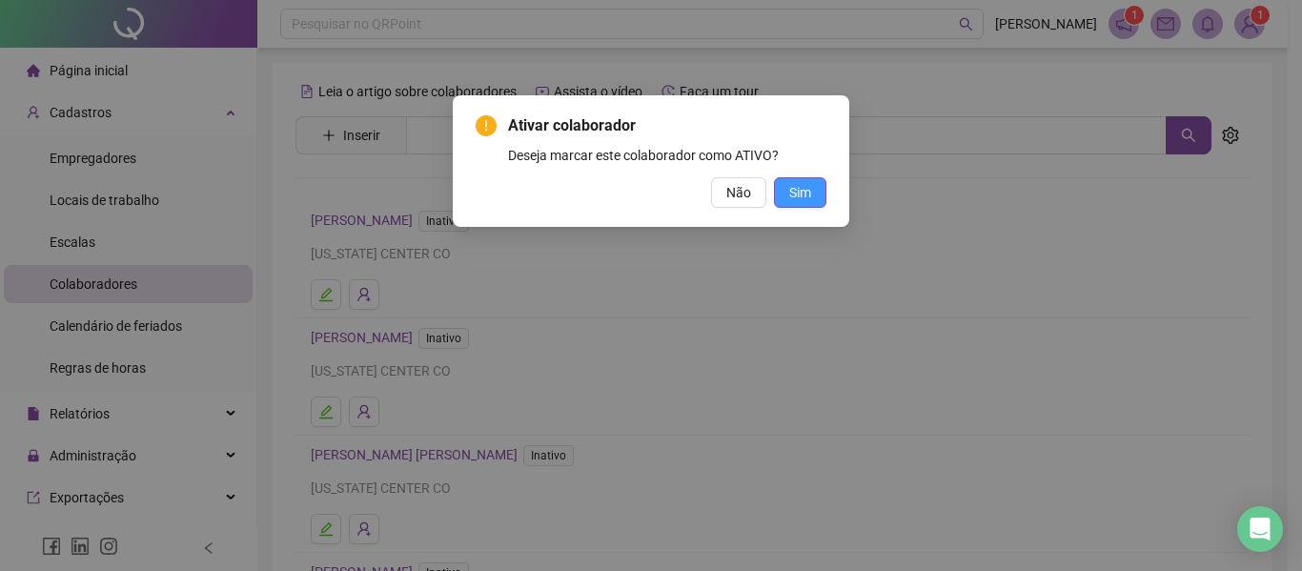
click at [814, 200] on button "Sim" at bounding box center [800, 192] width 52 height 31
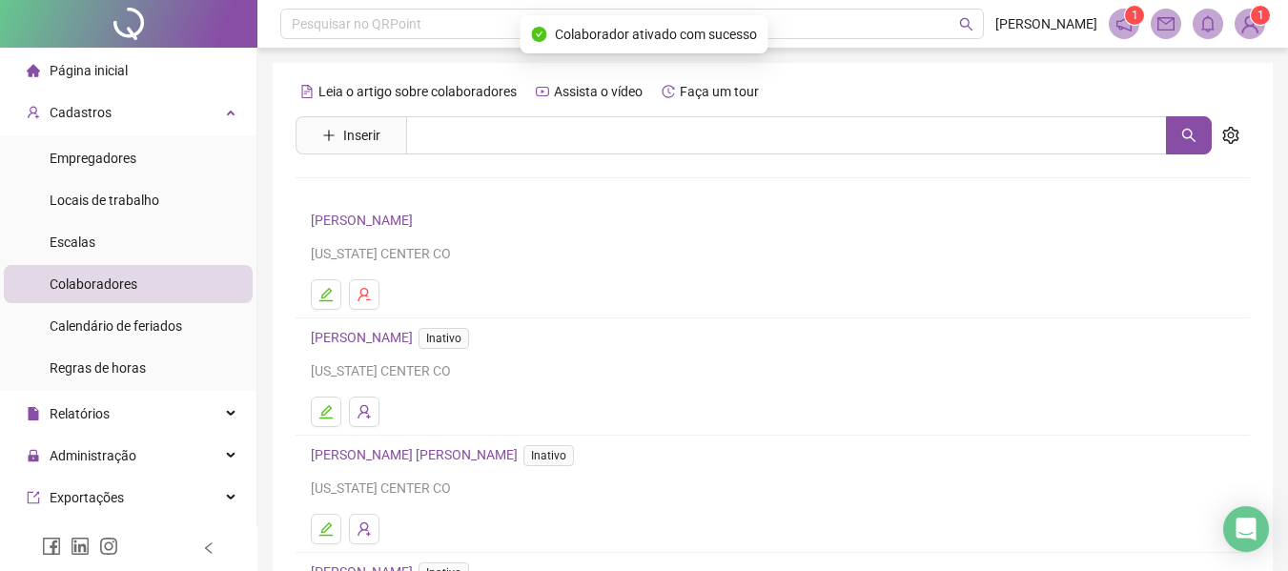
click at [81, 68] on span "Página inicial" at bounding box center [89, 70] width 78 height 15
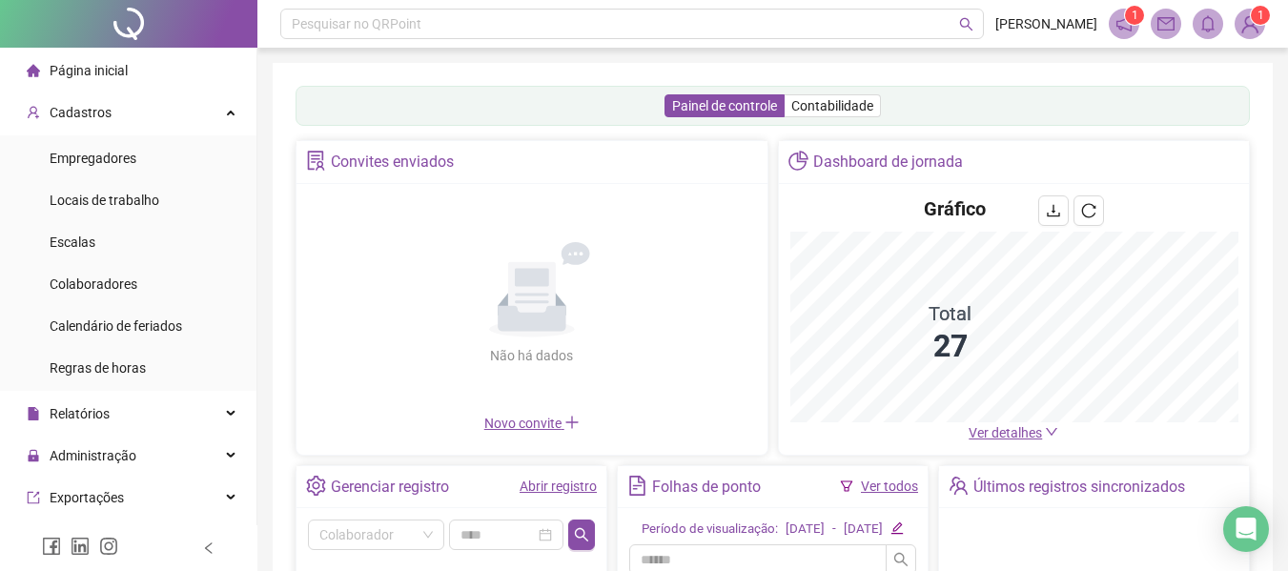
click at [884, 481] on link "Ver todos" at bounding box center [889, 486] width 57 height 15
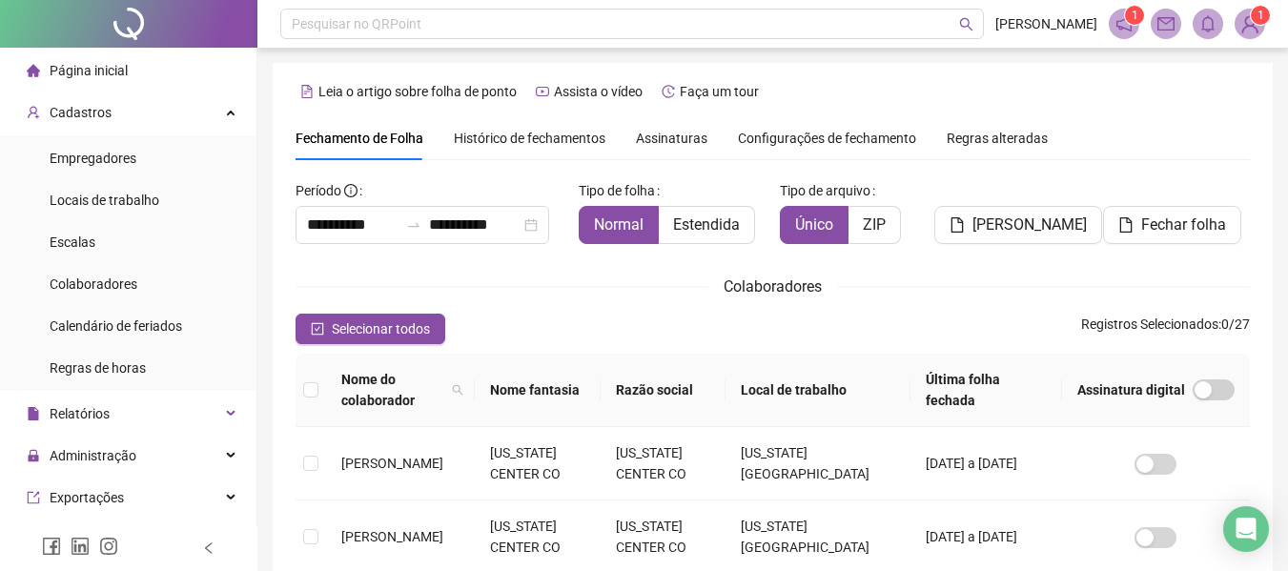
scroll to position [105, 0]
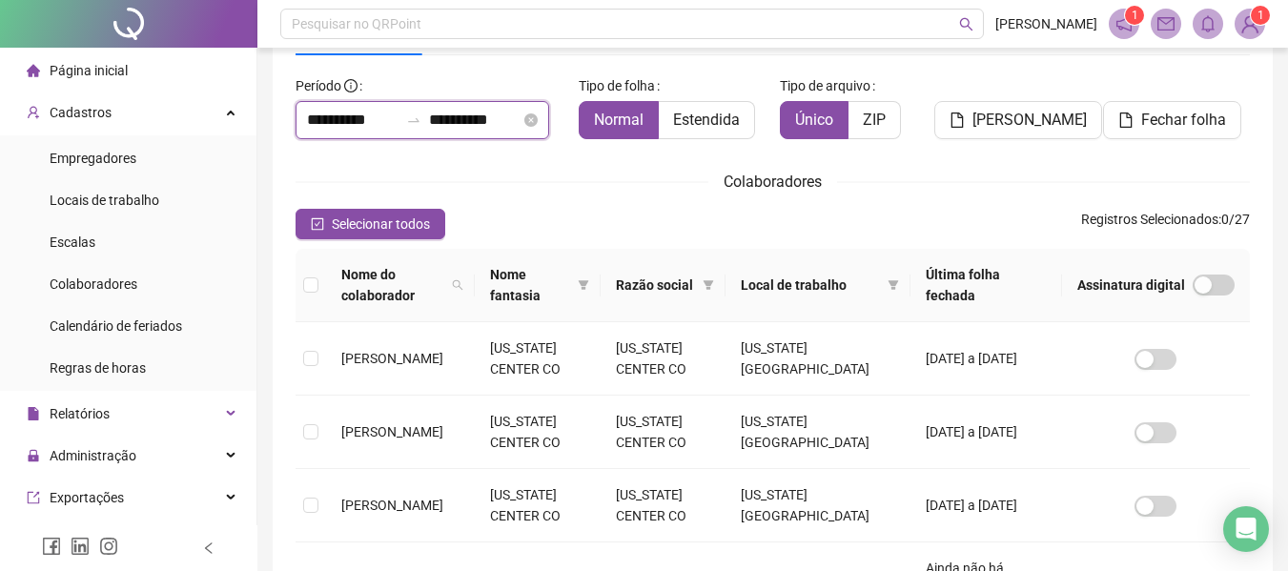
click at [355, 116] on input "**********" at bounding box center [353, 120] width 92 height 23
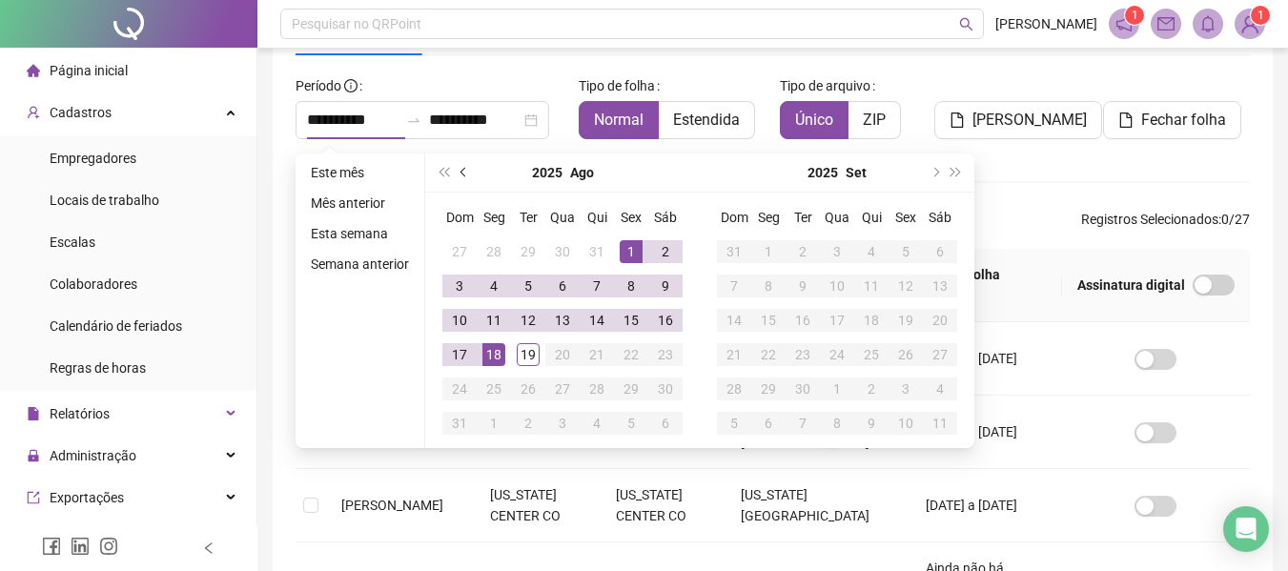
click at [458, 170] on button "prev-year" at bounding box center [464, 172] width 21 height 38
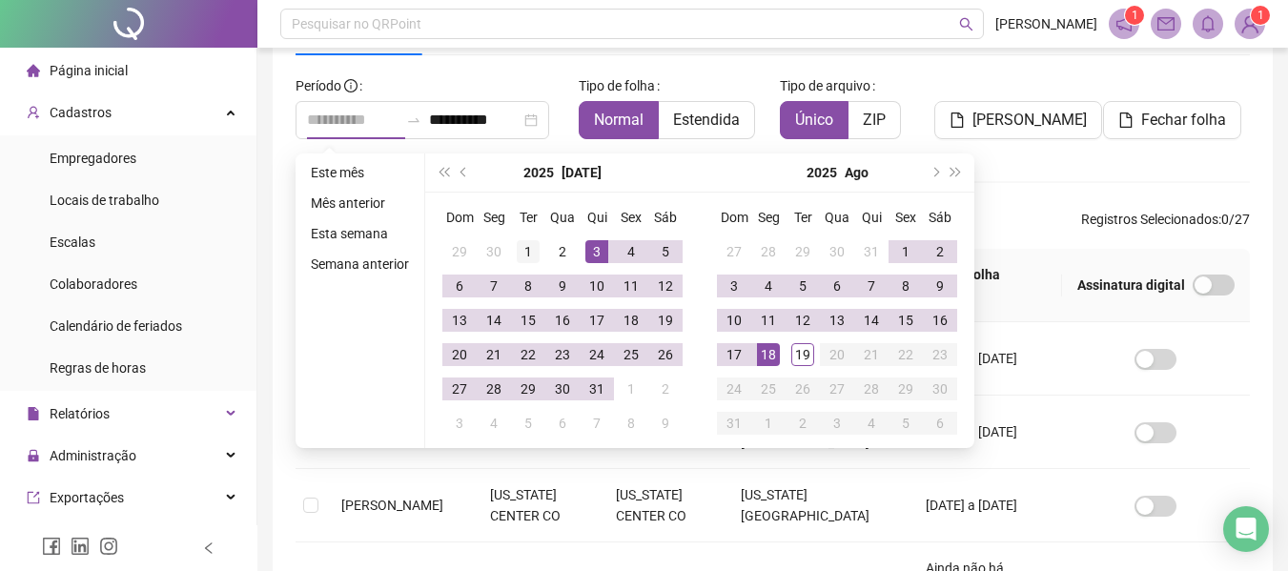
type input "**********"
click at [530, 250] on div "1" at bounding box center [528, 251] width 23 height 23
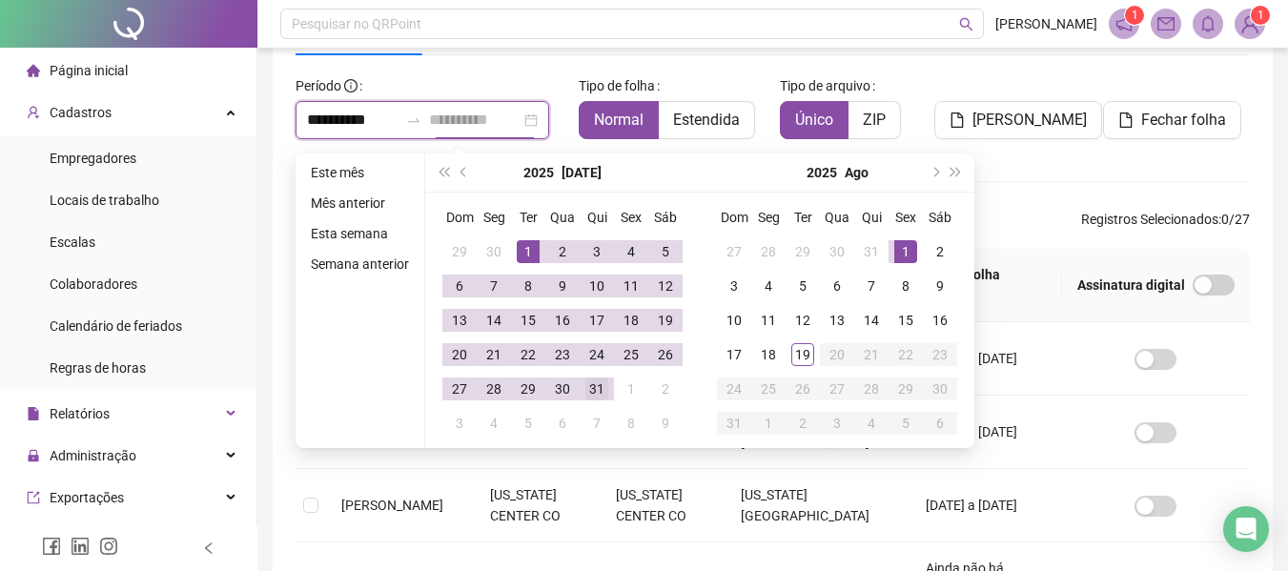
type input "**********"
click at [601, 385] on div "31" at bounding box center [596, 388] width 23 height 23
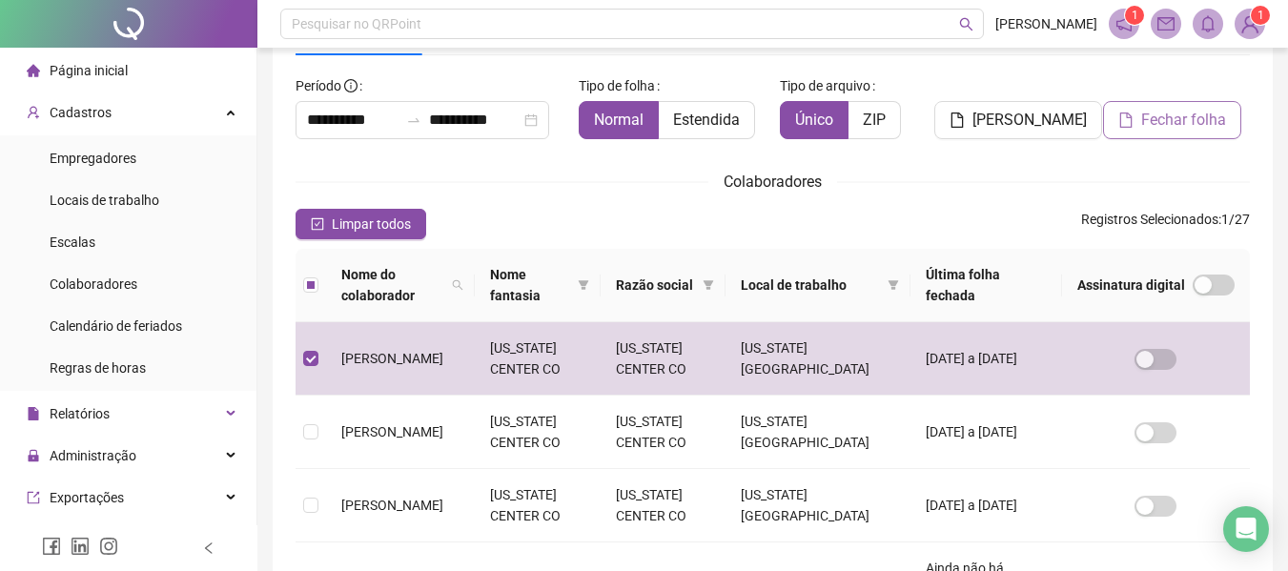
click at [1177, 122] on span "Fechar folha" at bounding box center [1183, 120] width 85 height 23
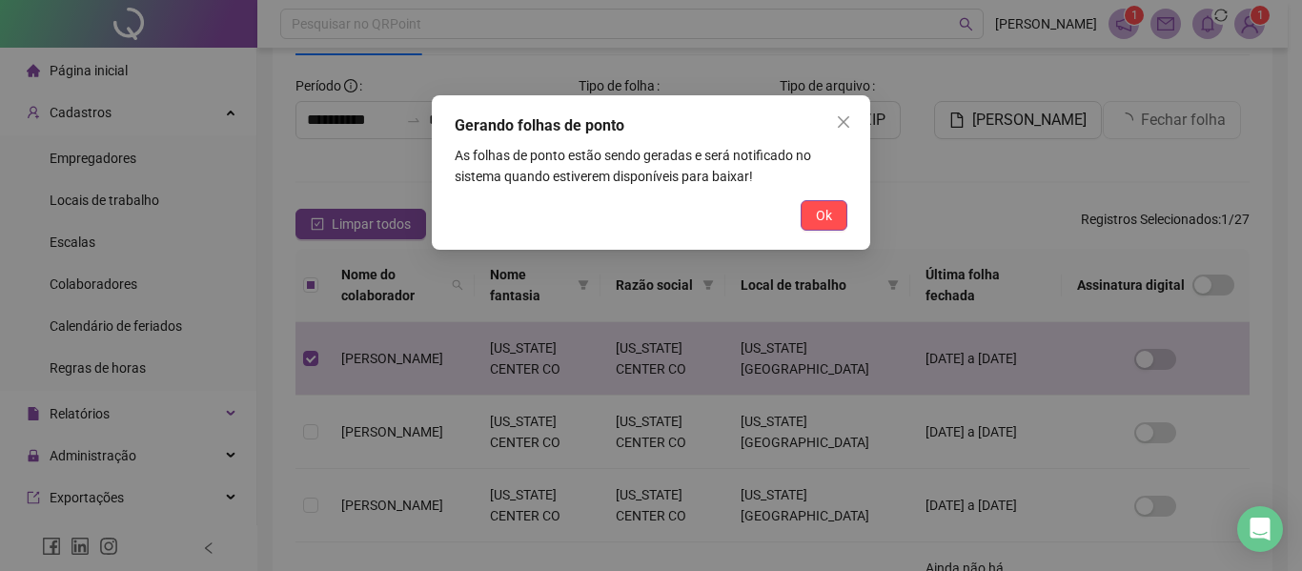
click at [819, 219] on span "Ok" at bounding box center [824, 215] width 16 height 21
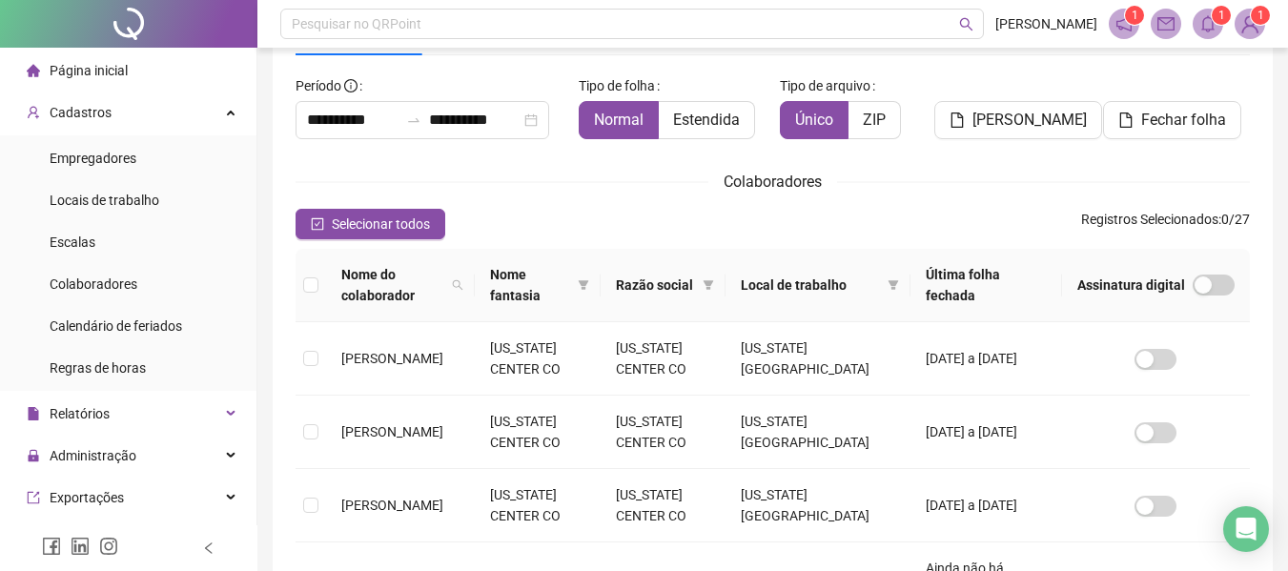
click at [1203, 29] on icon "bell" at bounding box center [1207, 23] width 13 height 17
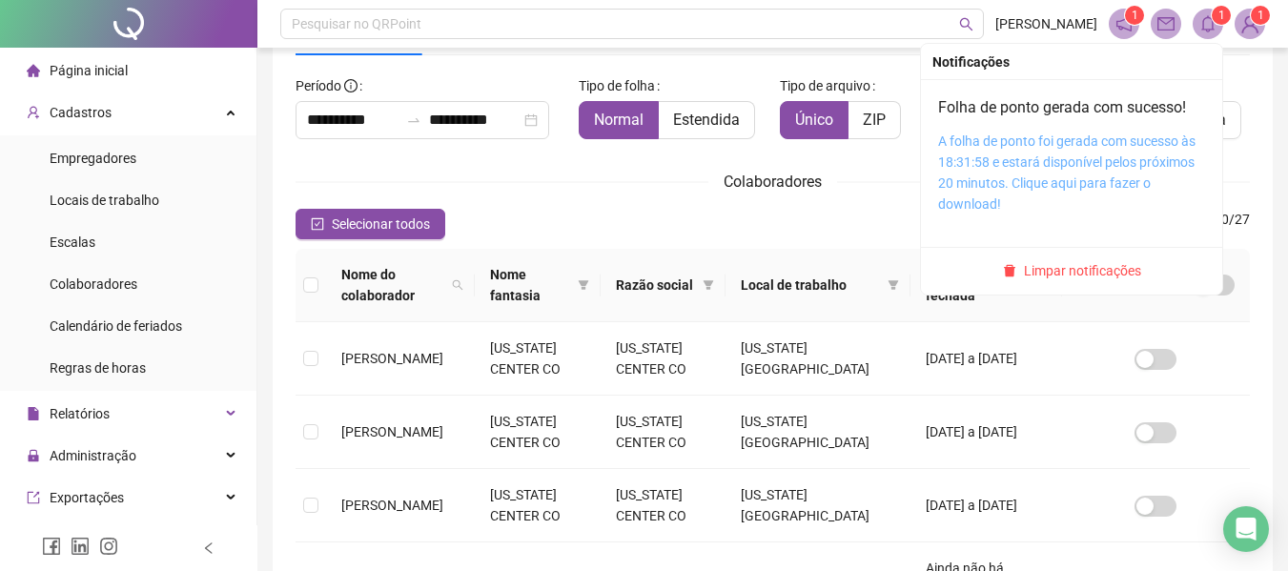
click at [1013, 167] on link "A folha de ponto foi gerada com sucesso às 18:31:58 e estará disponível pelos p…" at bounding box center [1066, 172] width 257 height 78
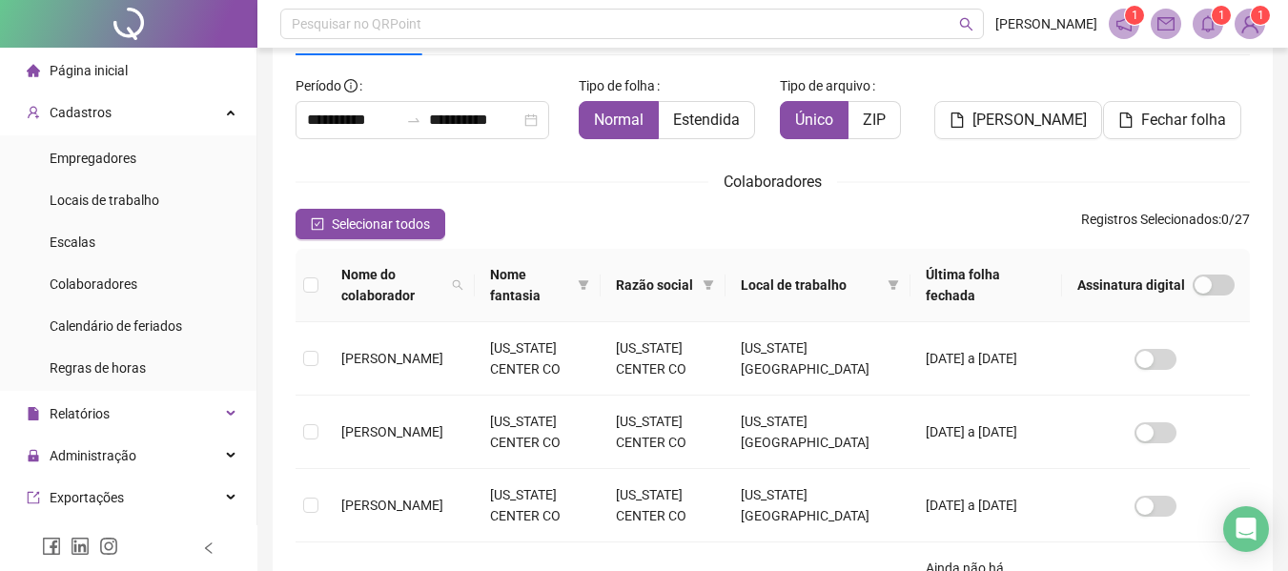
click at [92, 64] on span "Página inicial" at bounding box center [89, 70] width 78 height 15
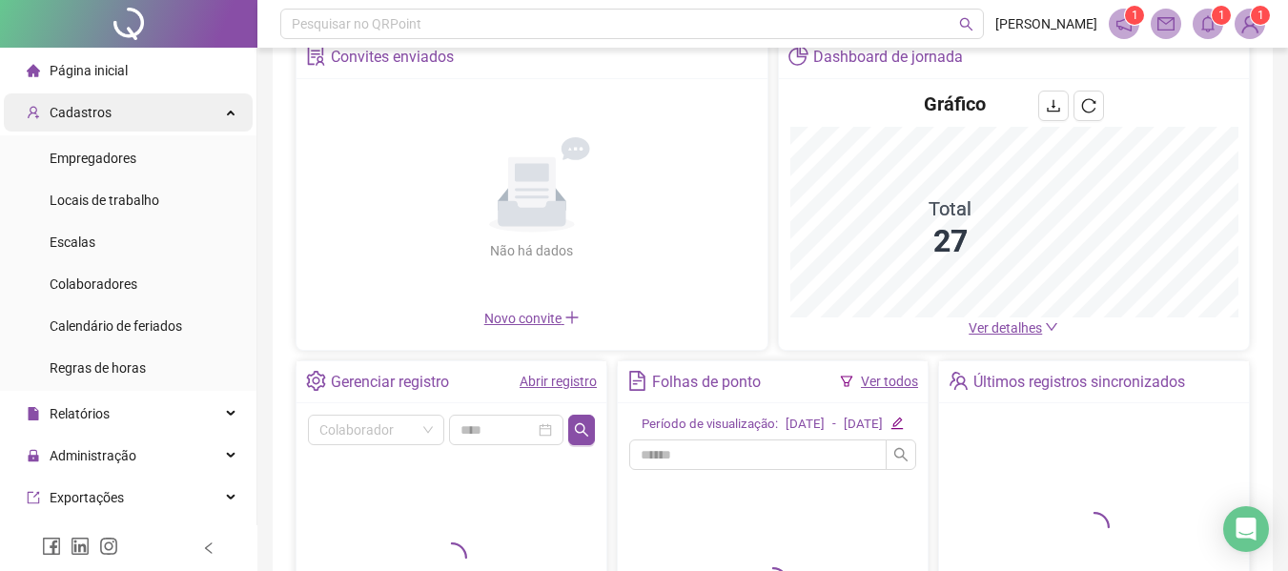
click at [115, 114] on div "Cadastros" at bounding box center [128, 112] width 249 height 38
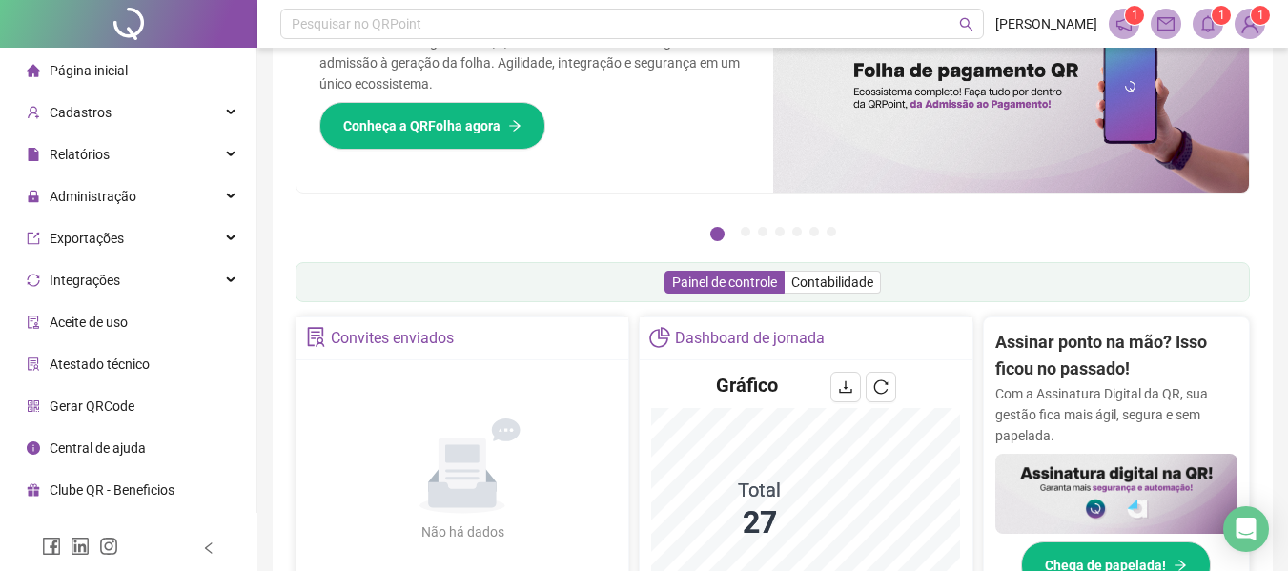
scroll to position [386, 0]
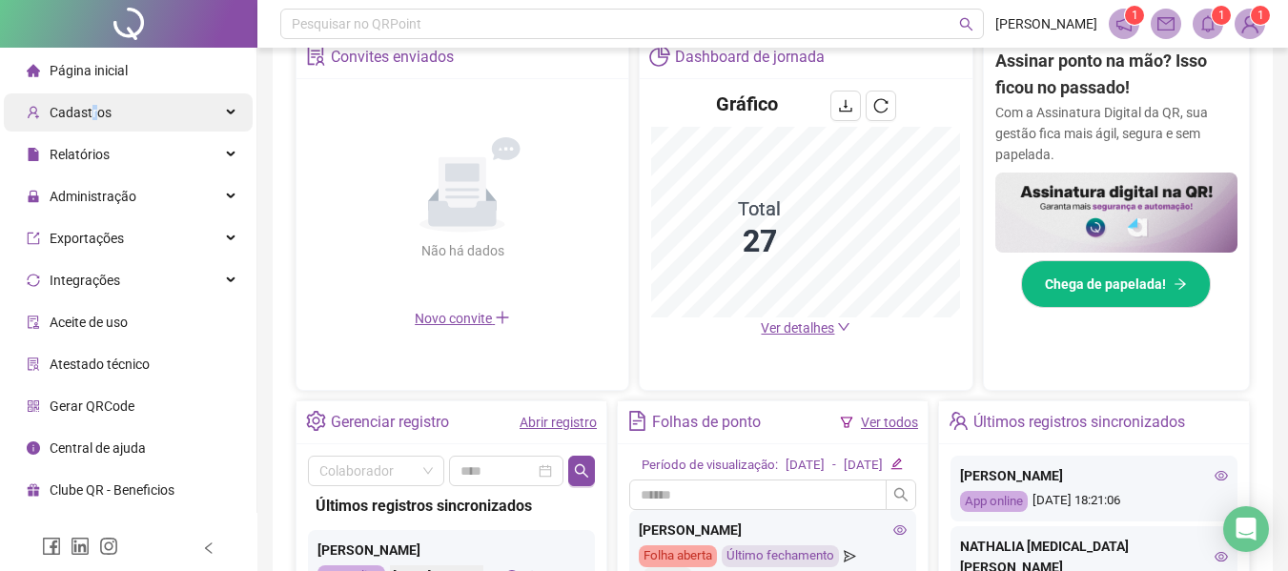
click at [92, 105] on span "Cadastros" at bounding box center [81, 112] width 62 height 15
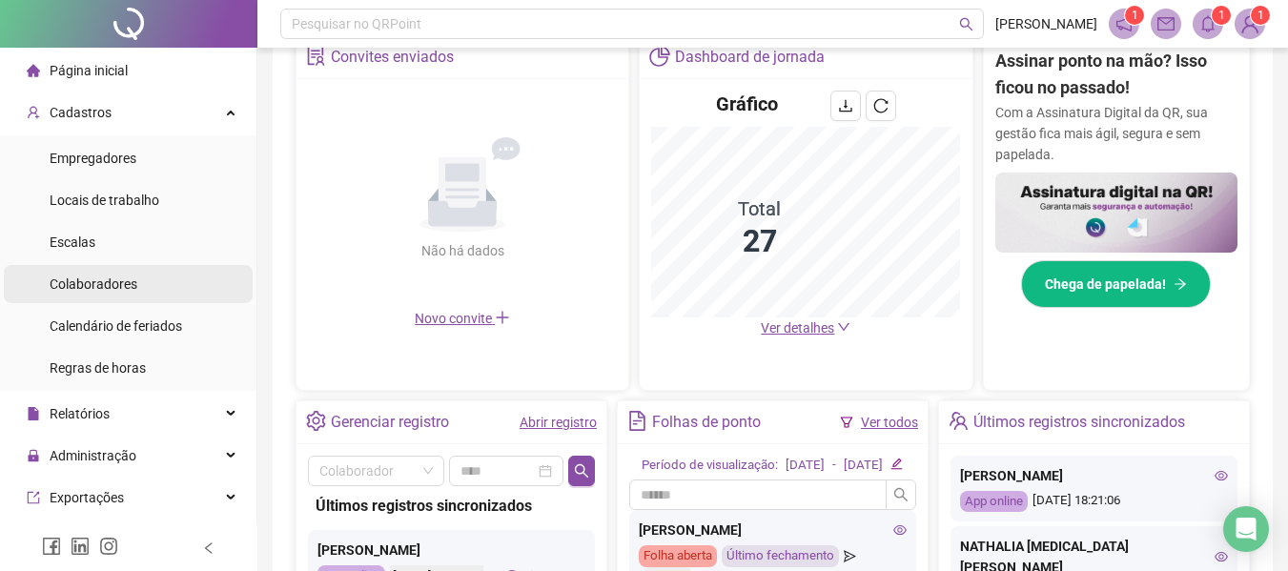
click at [95, 276] on span "Colaboradores" at bounding box center [94, 283] width 88 height 15
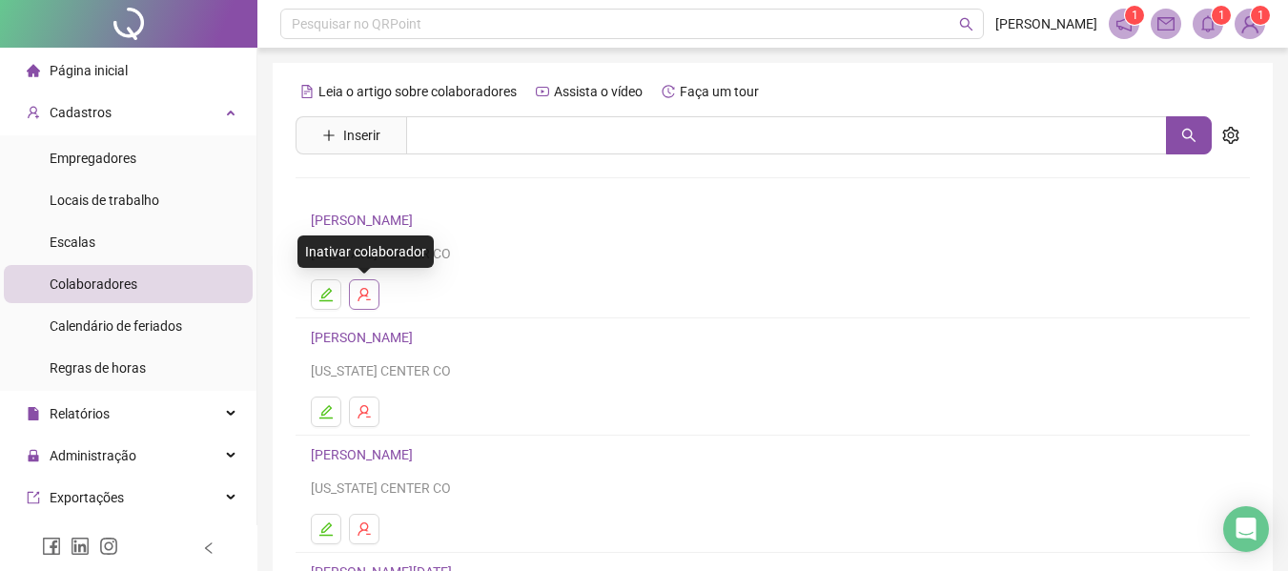
click at [366, 296] on icon "user-delete" at bounding box center [363, 294] width 12 height 13
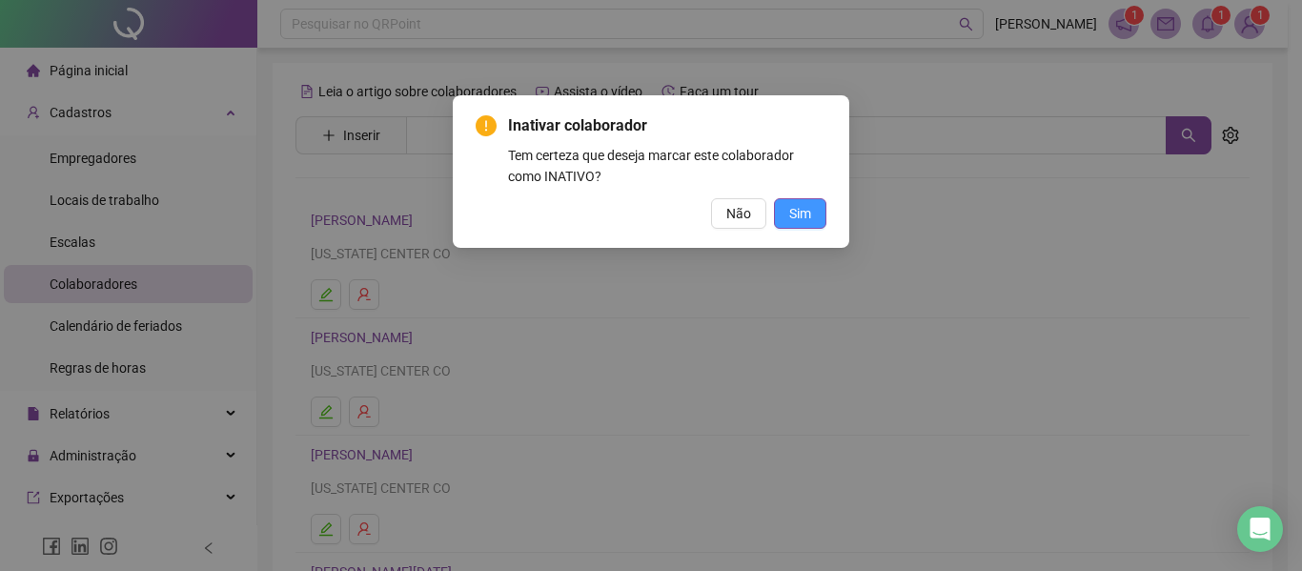
click at [796, 217] on span "Sim" at bounding box center [800, 213] width 22 height 21
